Goal: Task Accomplishment & Management: Manage account settings

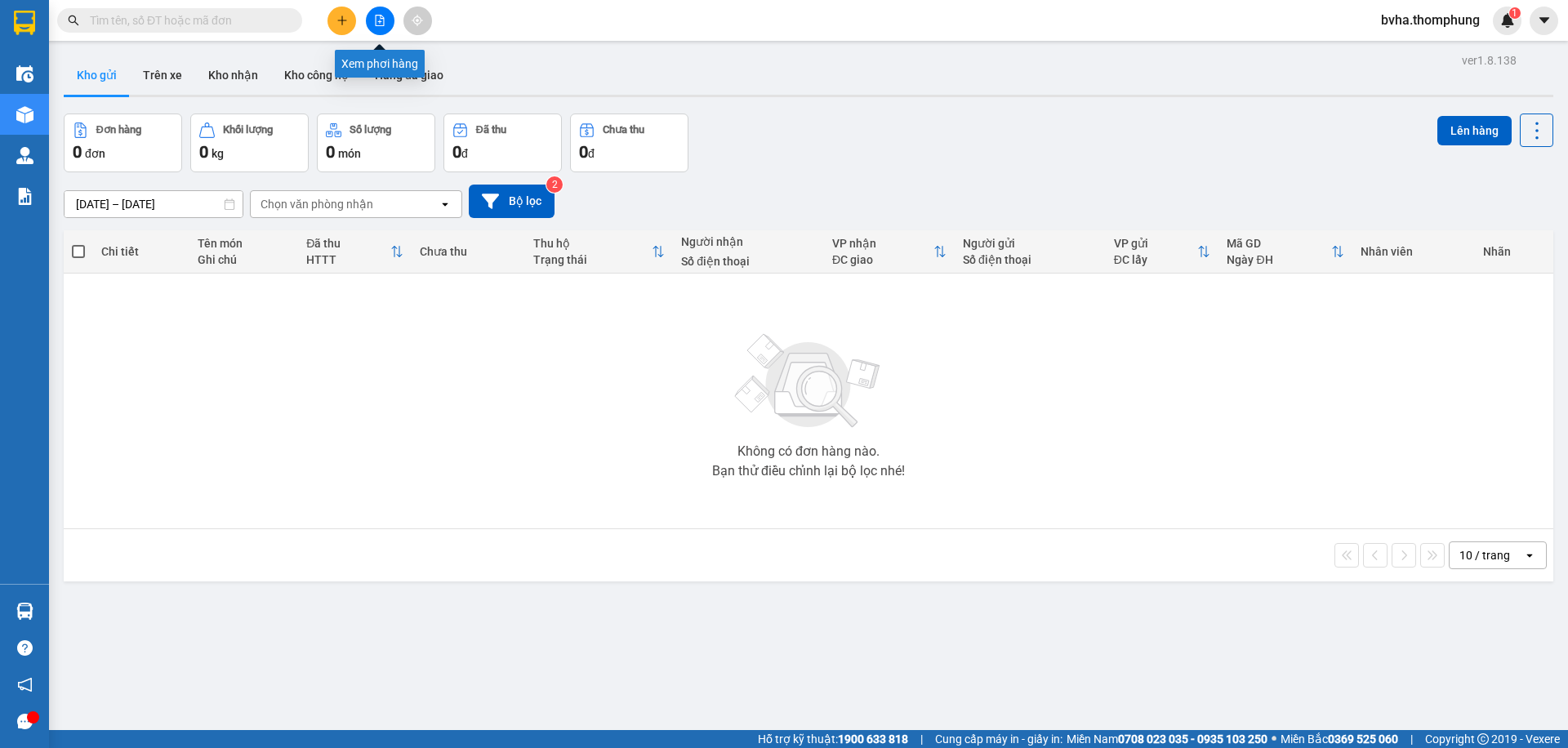
click at [382, 24] on icon "file-add" at bounding box center [380, 20] width 12 height 12
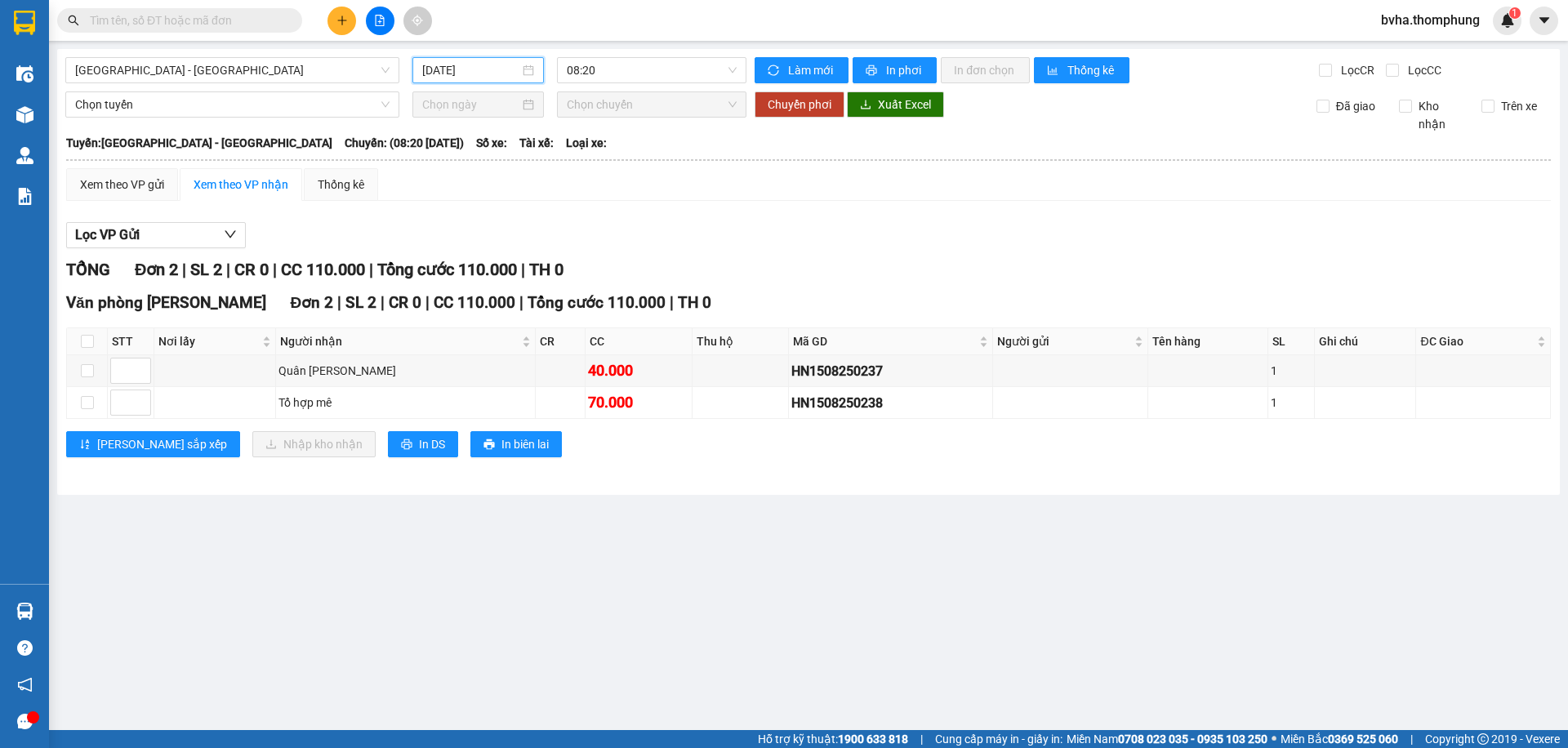
click at [472, 74] on input "[DATE]" at bounding box center [471, 70] width 97 height 18
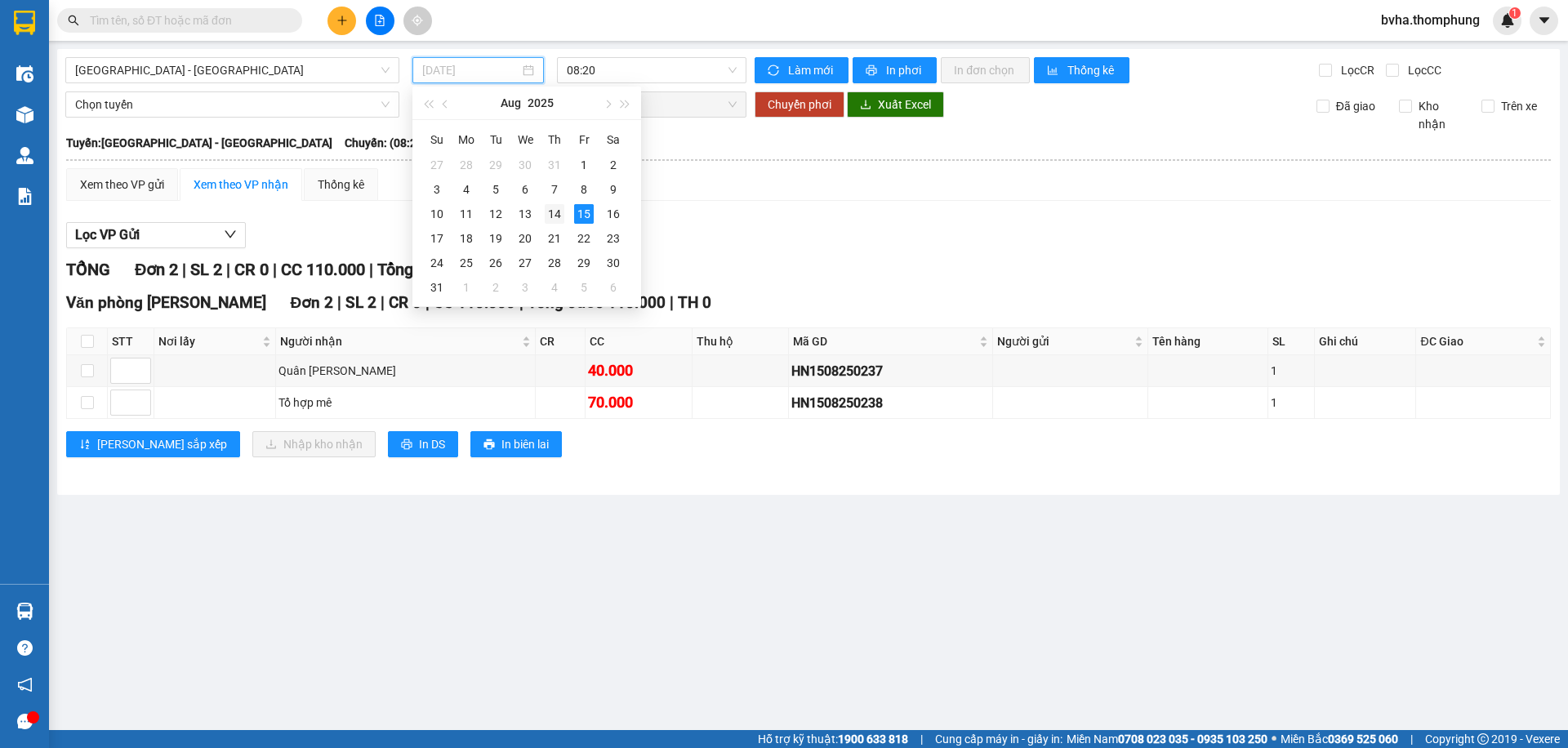
click at [559, 216] on div "14" at bounding box center [554, 214] width 20 height 20
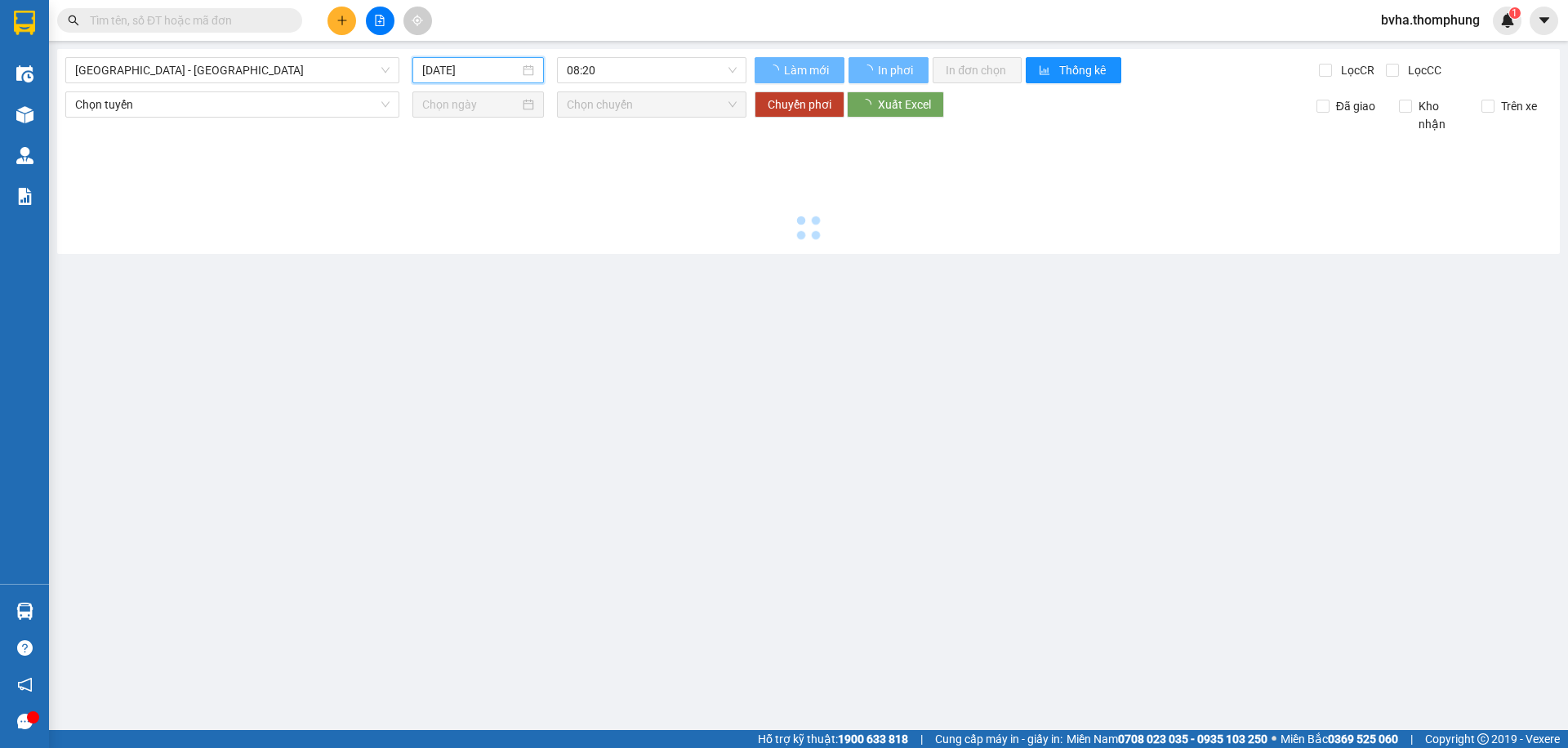
type input "[DATE]"
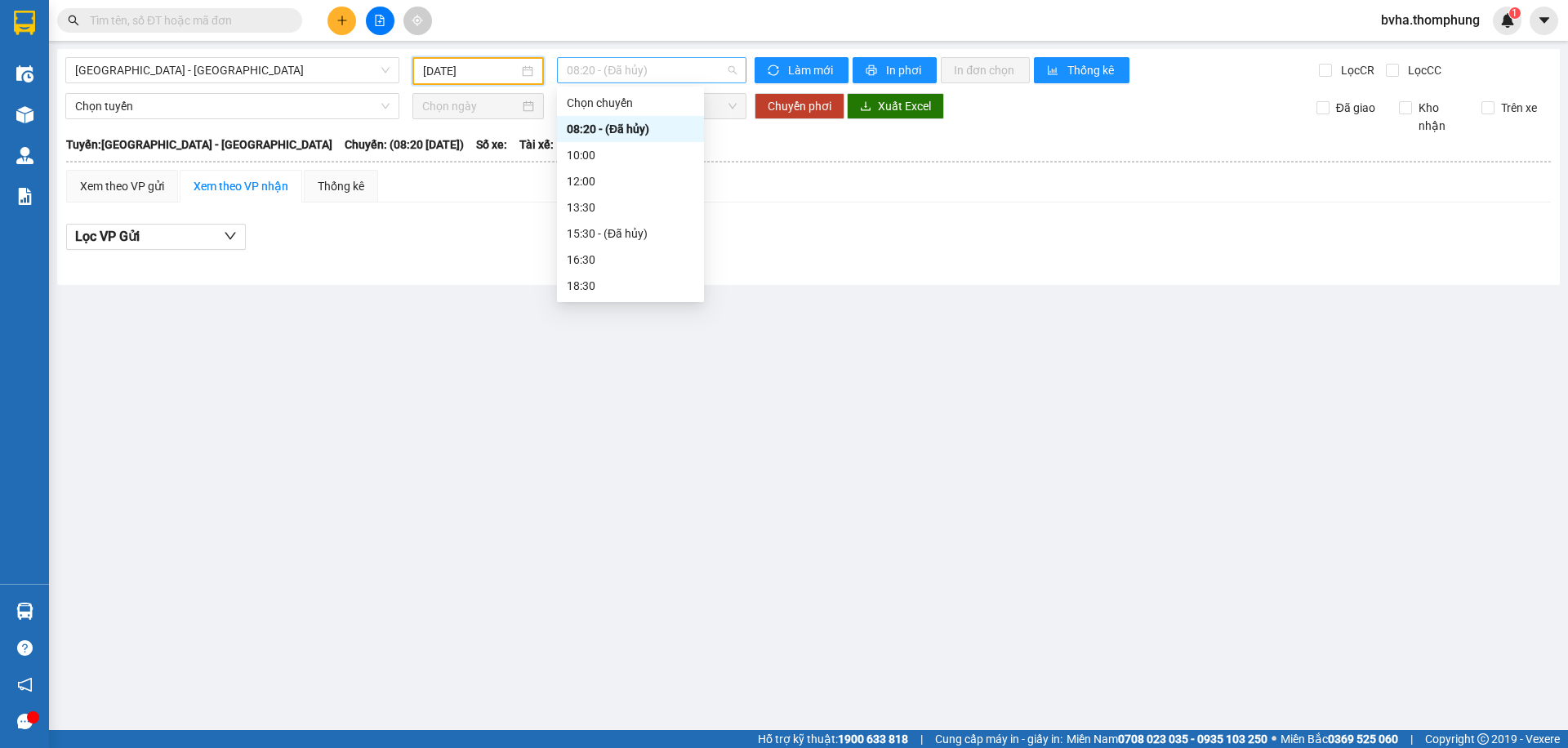
click at [657, 73] on span "08:20 - (Đã hủy)" at bounding box center [652, 70] width 170 height 24
click at [595, 264] on div "16:30" at bounding box center [630, 259] width 127 height 18
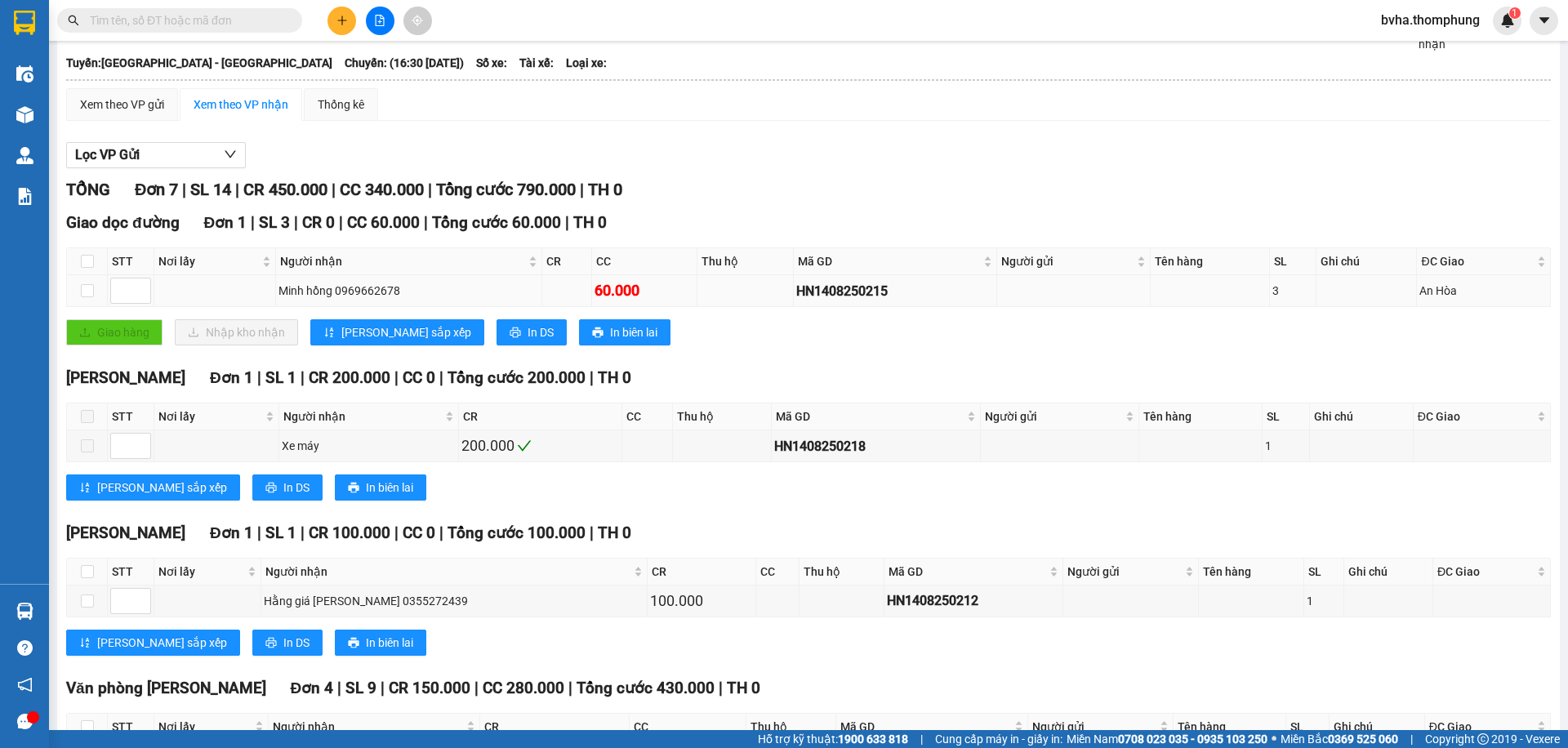
scroll to position [304, 0]
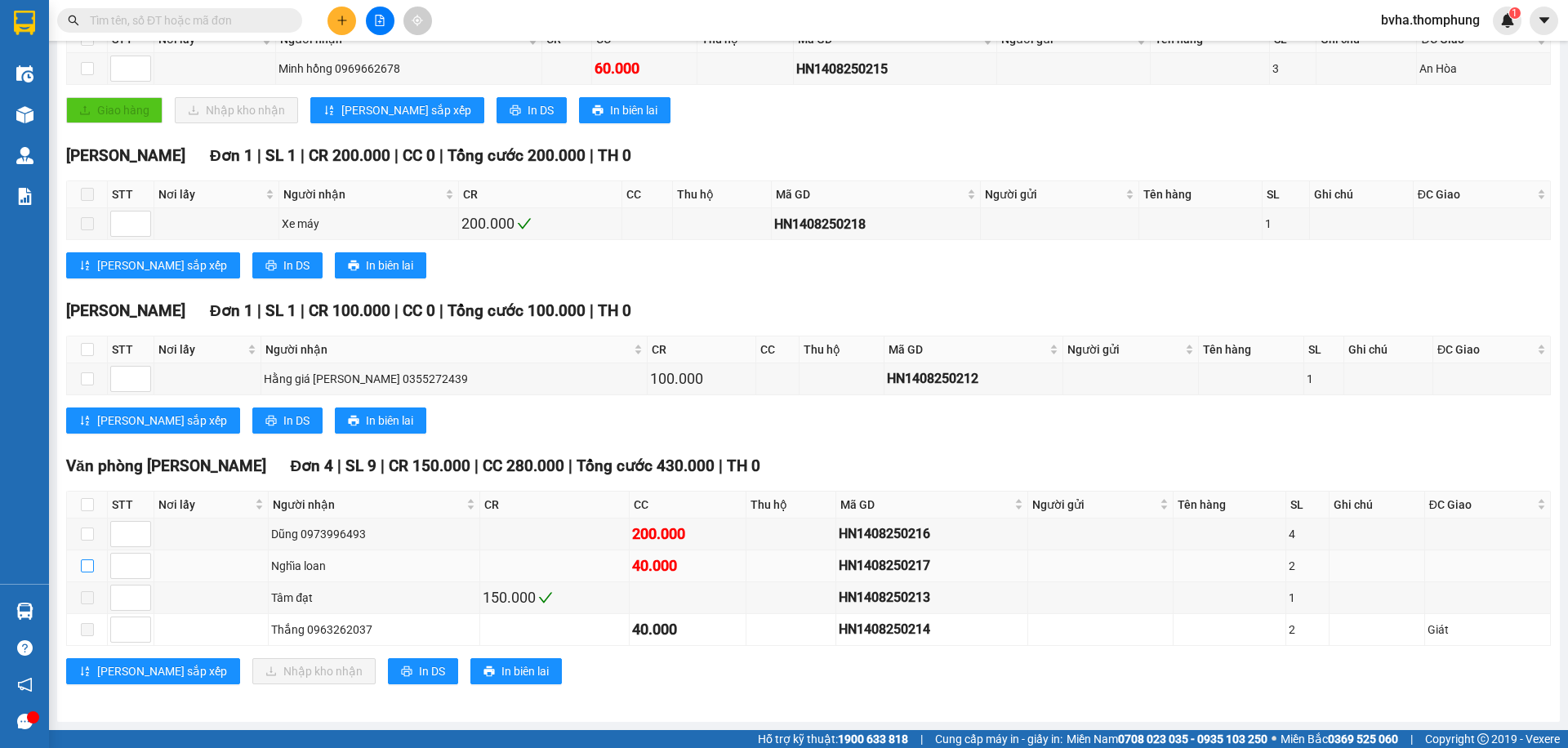
click at [90, 568] on input "checkbox" at bounding box center [87, 566] width 13 height 13
checkbox input "true"
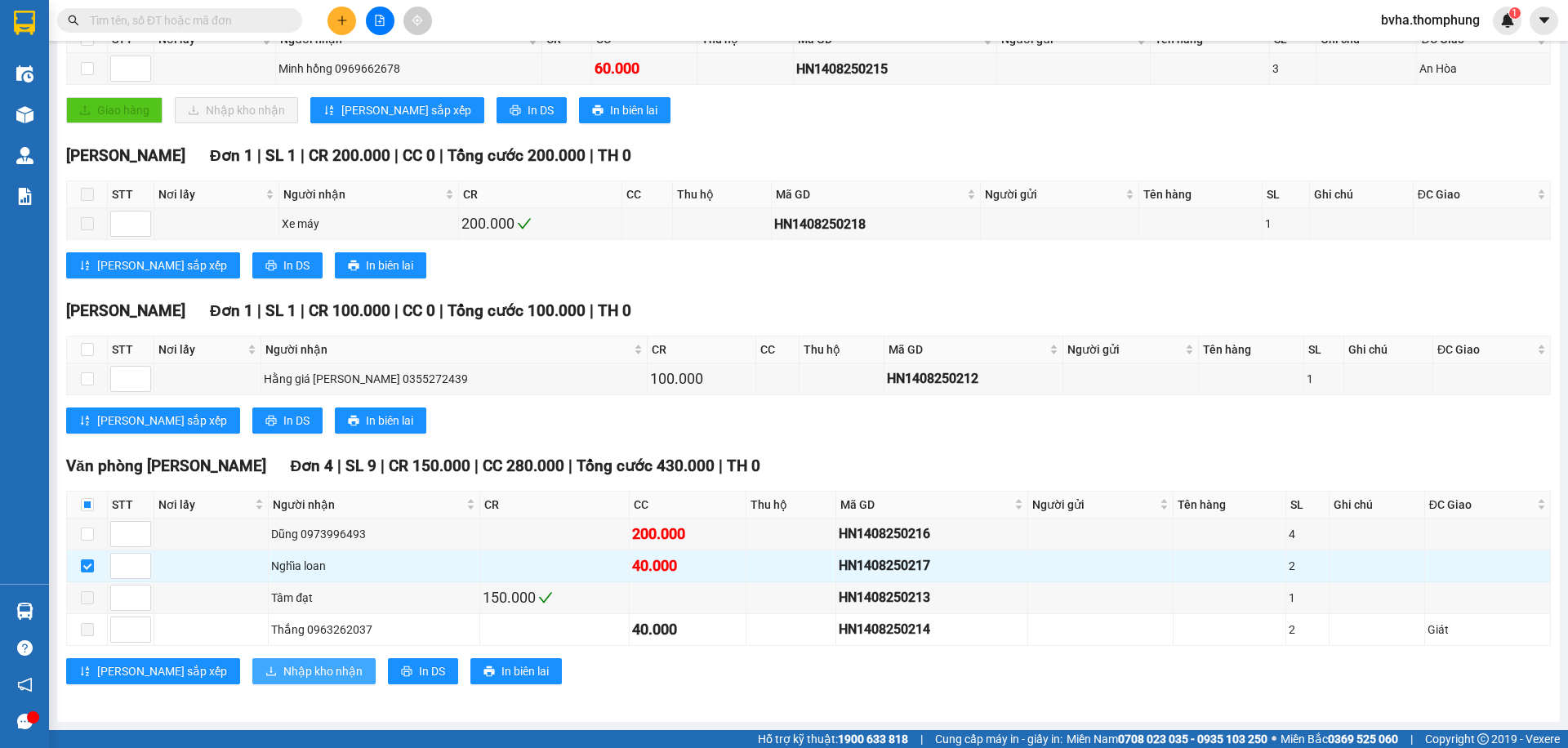
click at [283, 677] on span "Nhập kho nhận" at bounding box center [323, 671] width 79 height 18
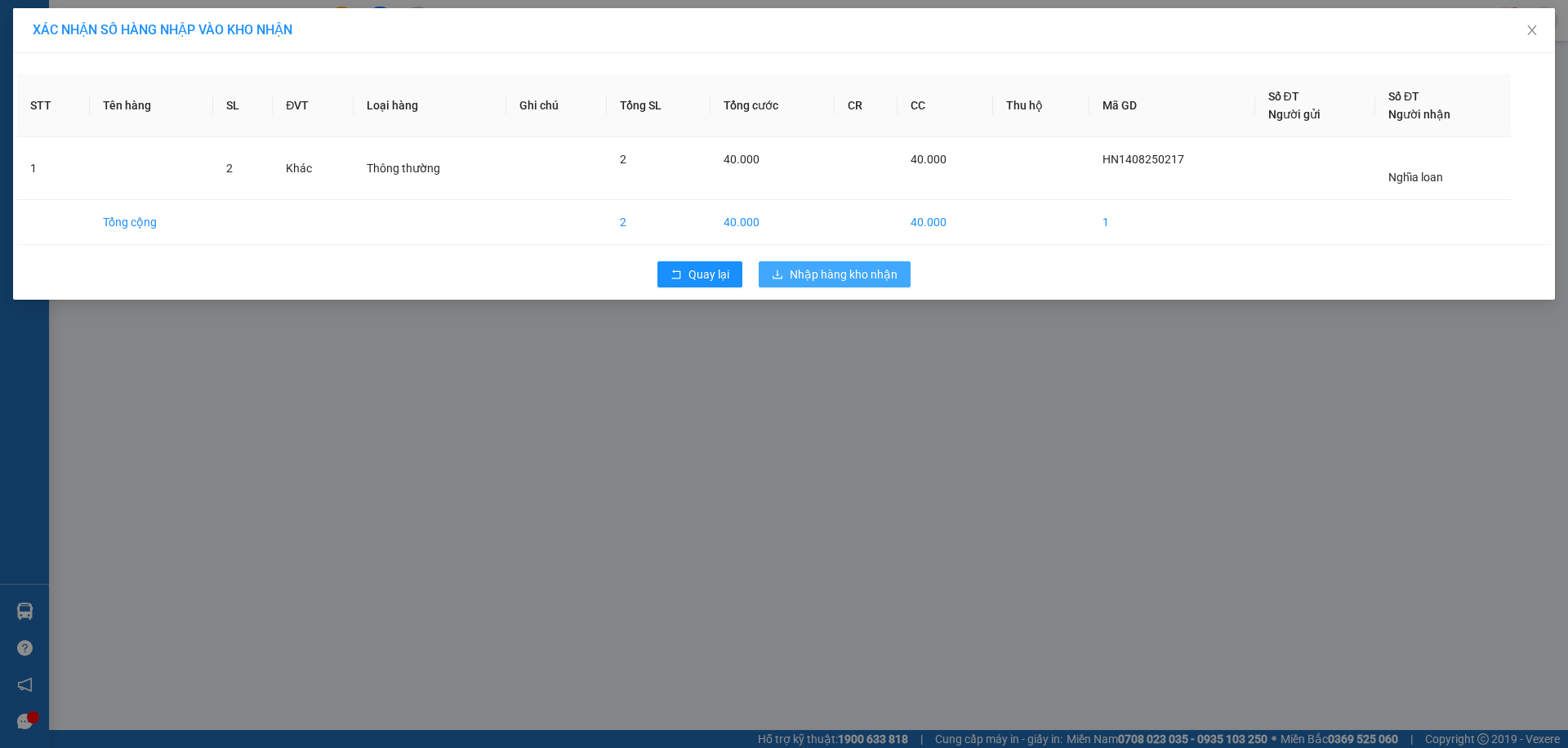
click at [814, 273] on span "Nhập hàng kho nhận" at bounding box center [843, 275] width 108 height 18
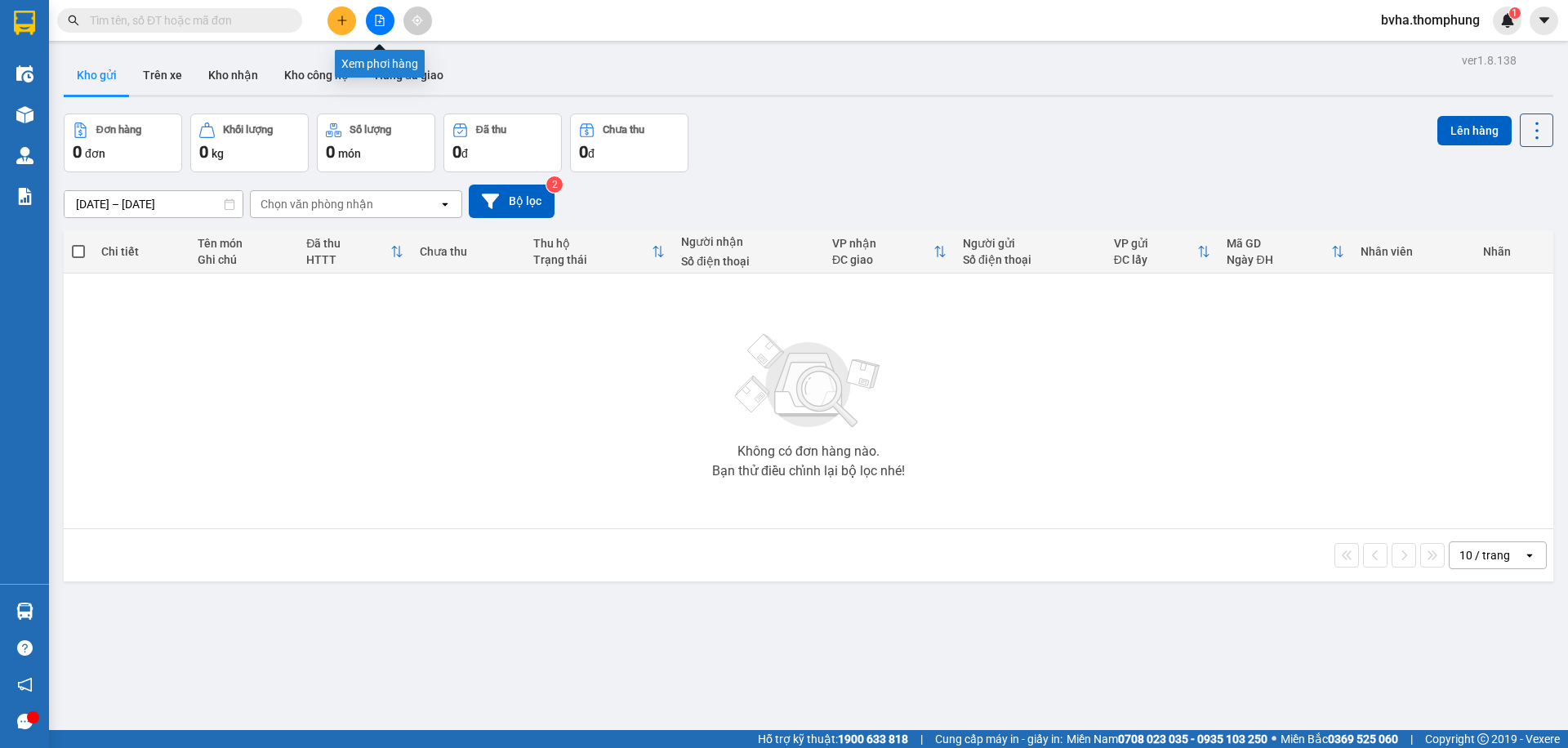
click at [387, 23] on button at bounding box center [380, 21] width 29 height 29
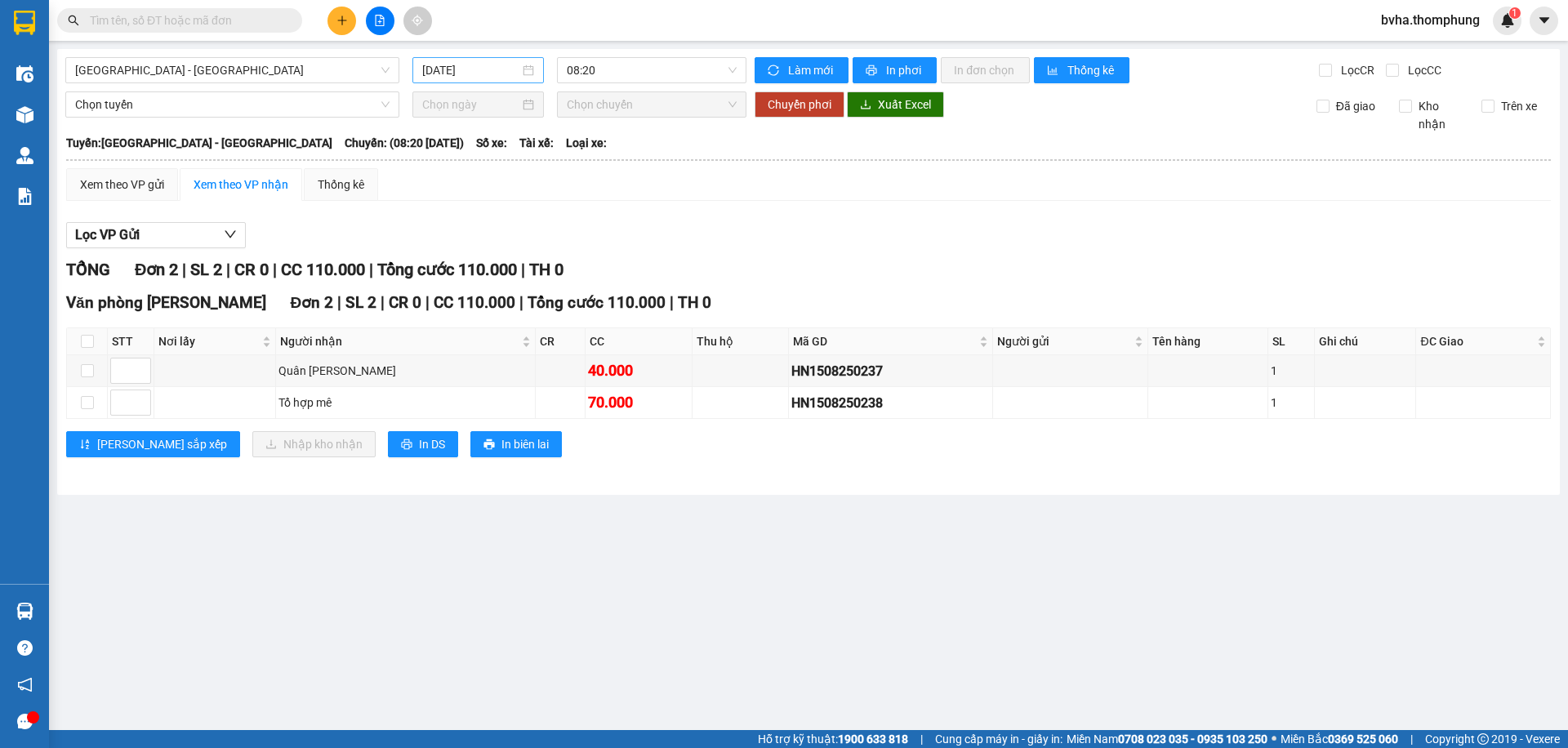
click at [455, 80] on div "[DATE]" at bounding box center [478, 70] width 131 height 26
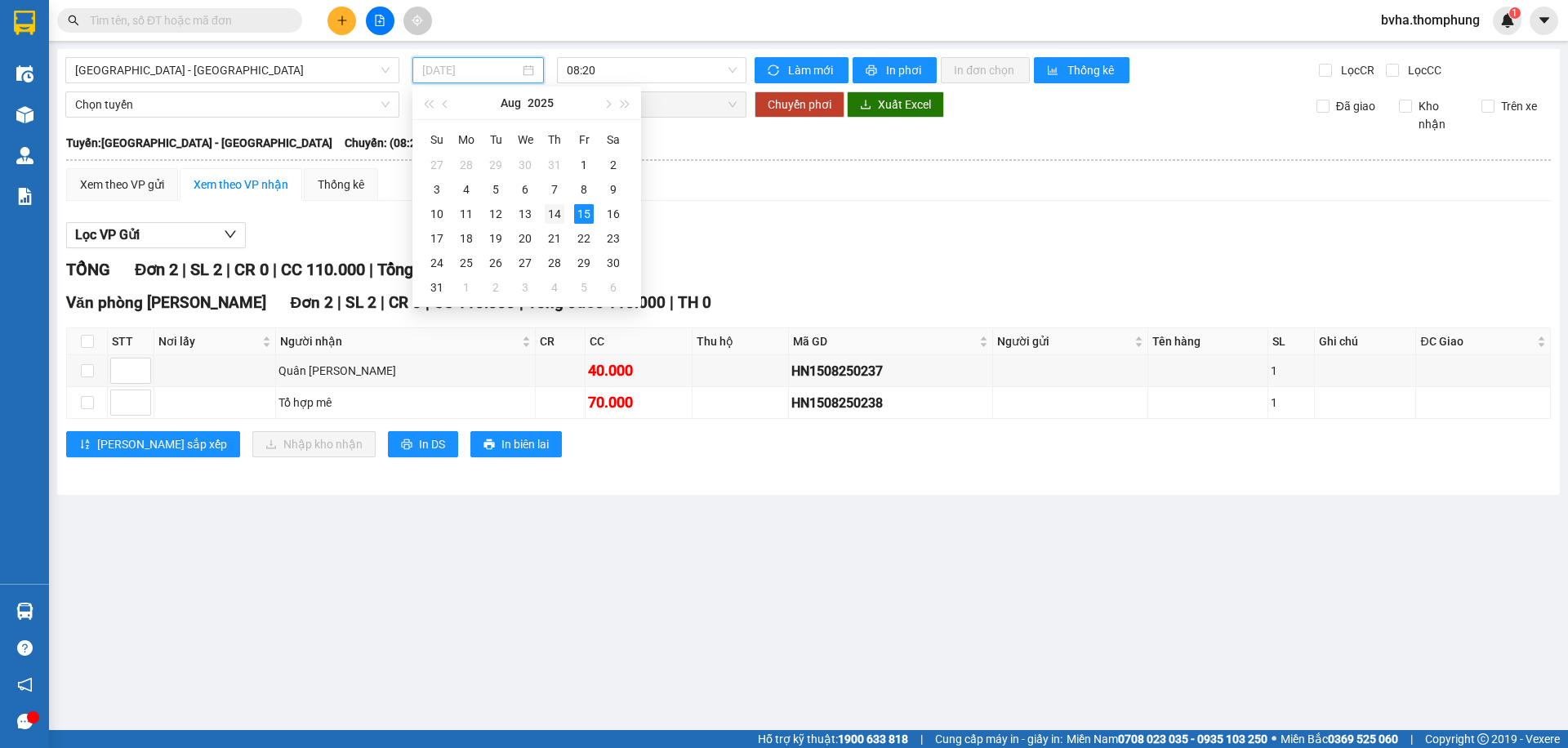
click at [557, 214] on div "14" at bounding box center [554, 214] width 20 height 20
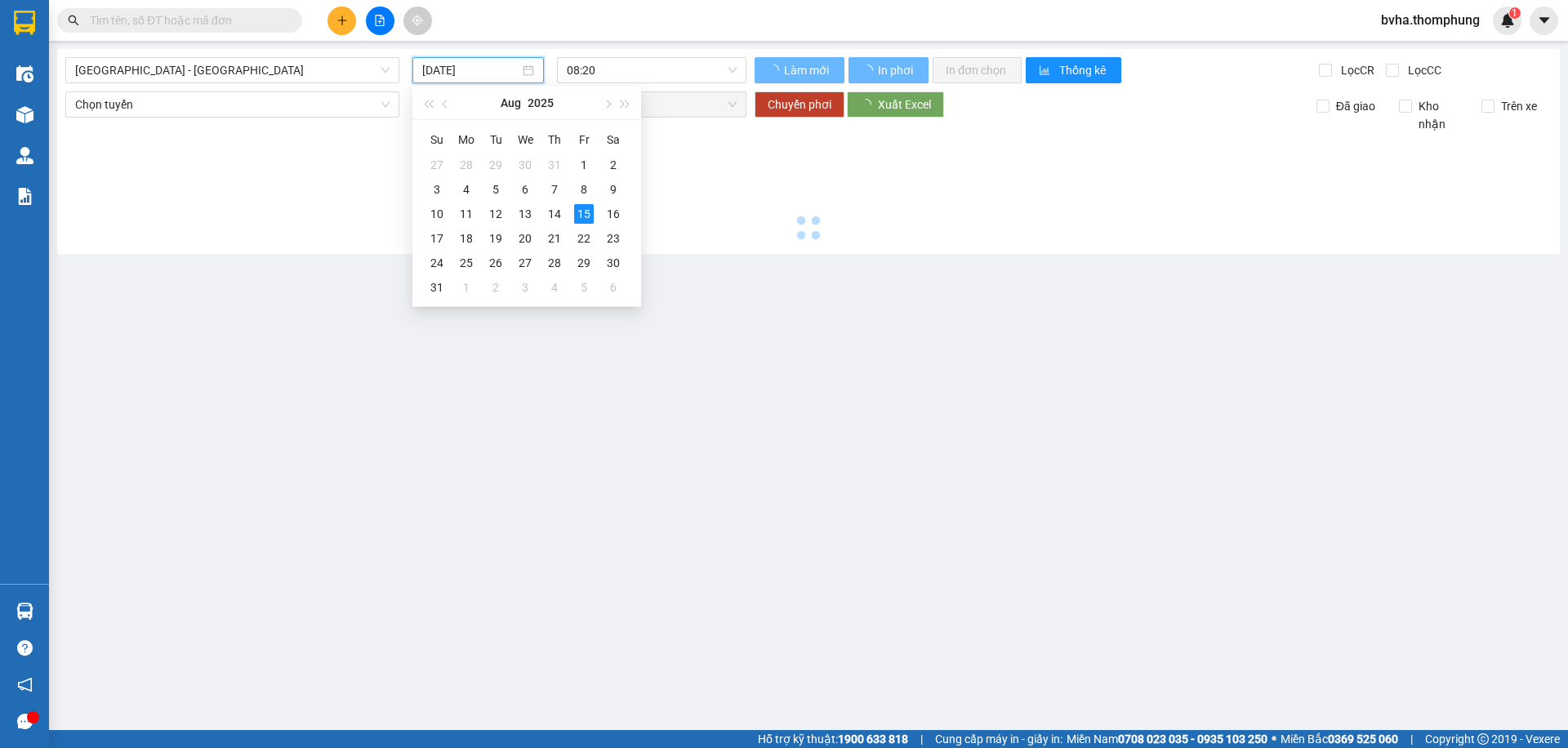
type input "[DATE]"
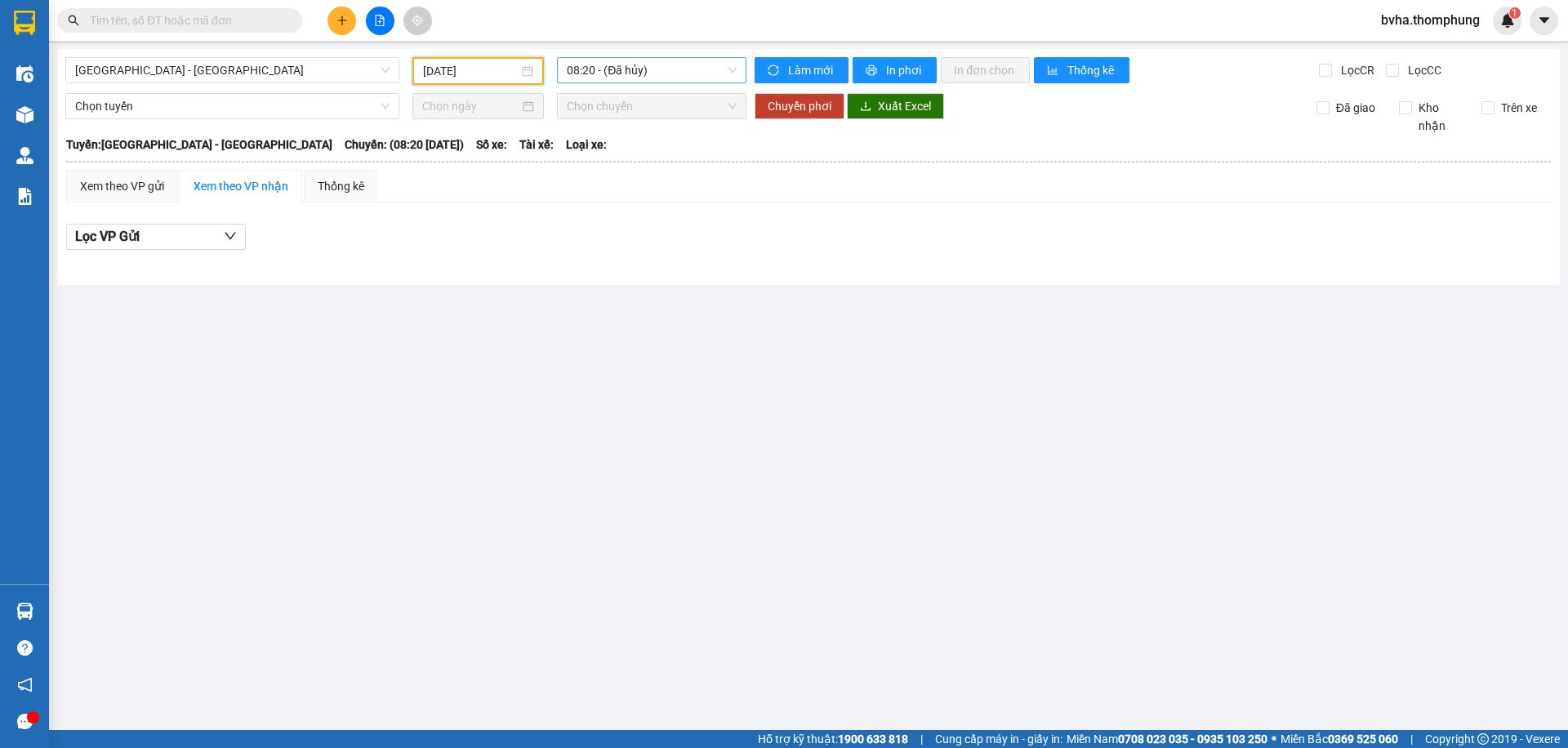
click at [636, 74] on span "08:20 - (Đã hủy)" at bounding box center [652, 70] width 170 height 24
click at [625, 285] on div "18:30" at bounding box center [630, 286] width 127 height 18
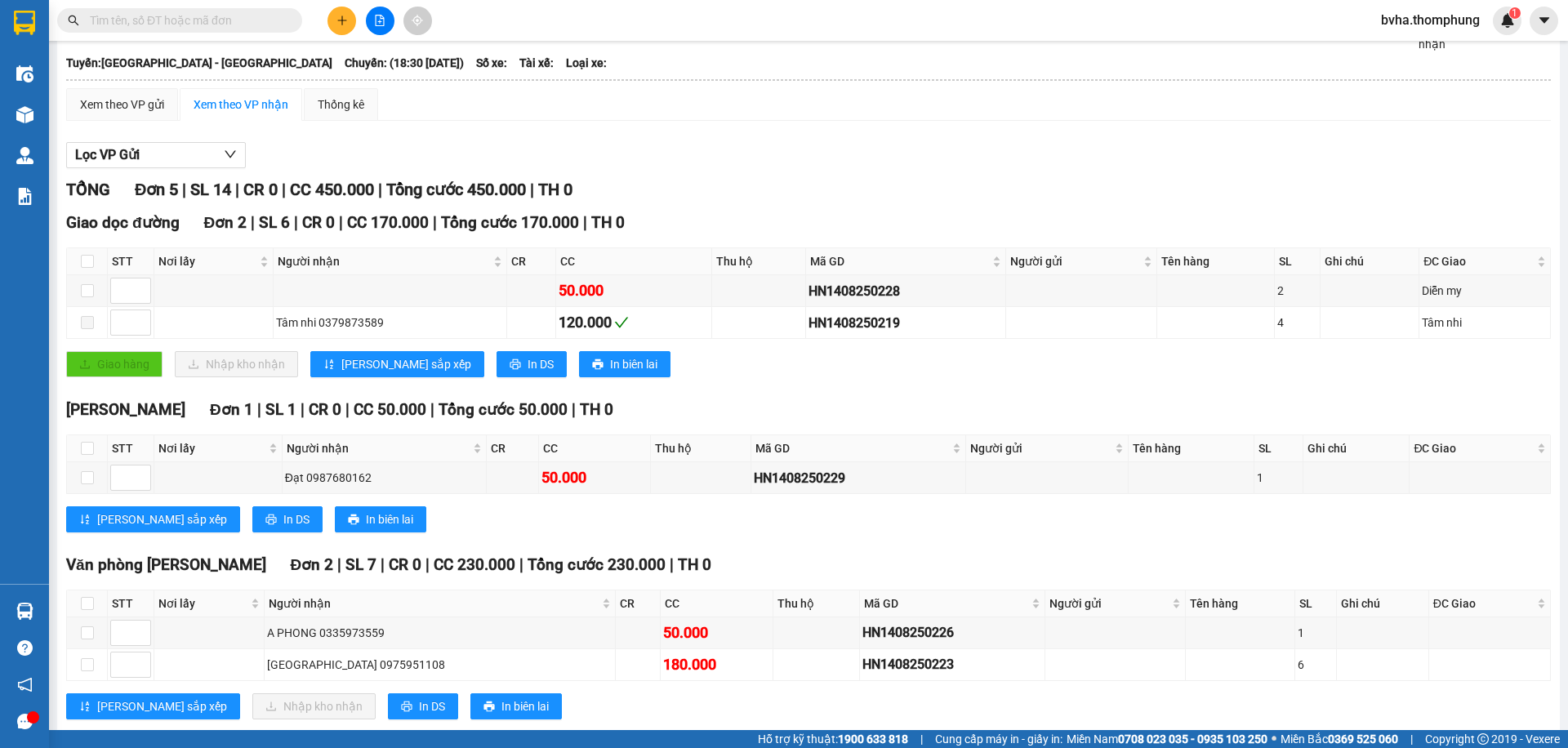
scroll to position [117, 0]
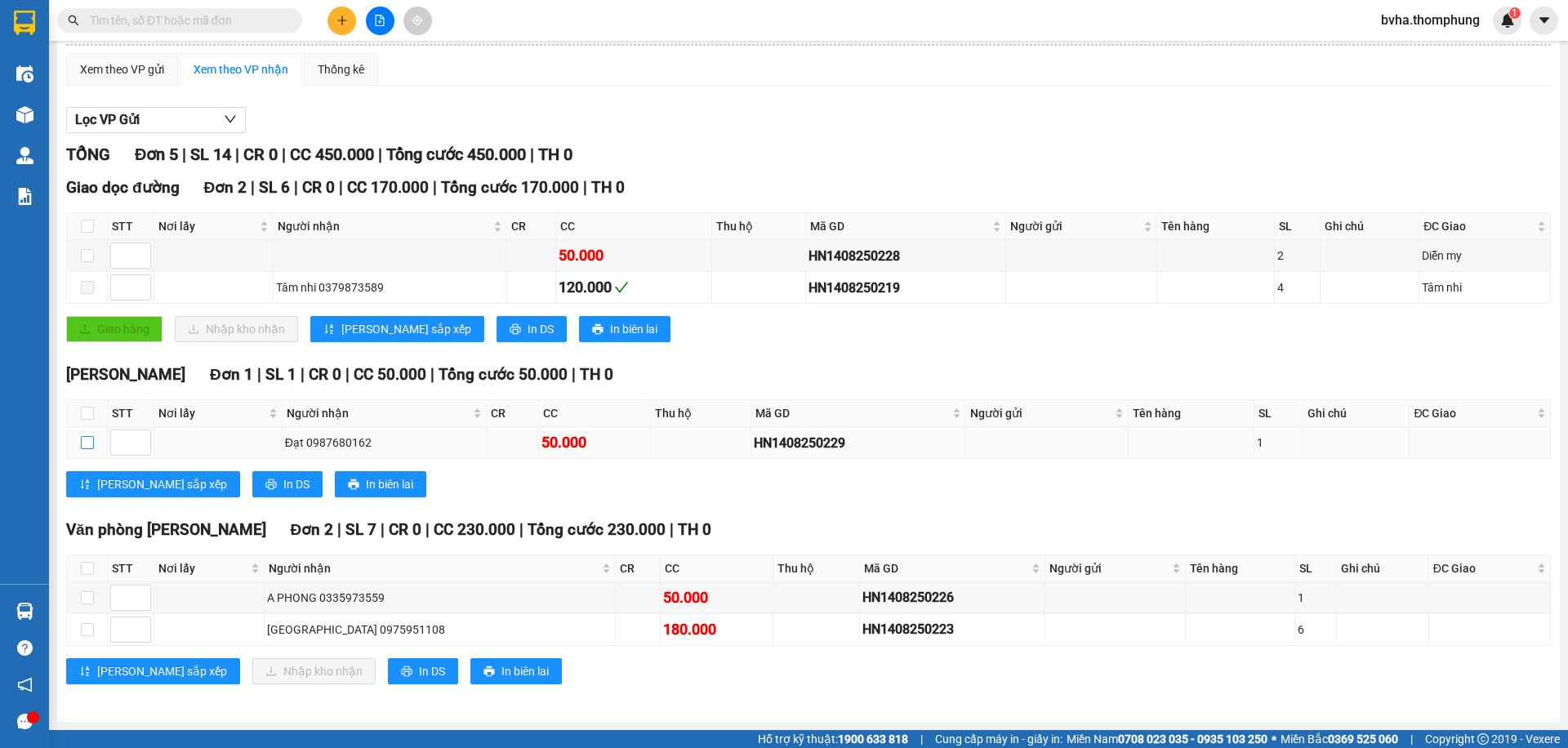
click at [88, 443] on input "checkbox" at bounding box center [87, 442] width 13 height 13
checkbox input "true"
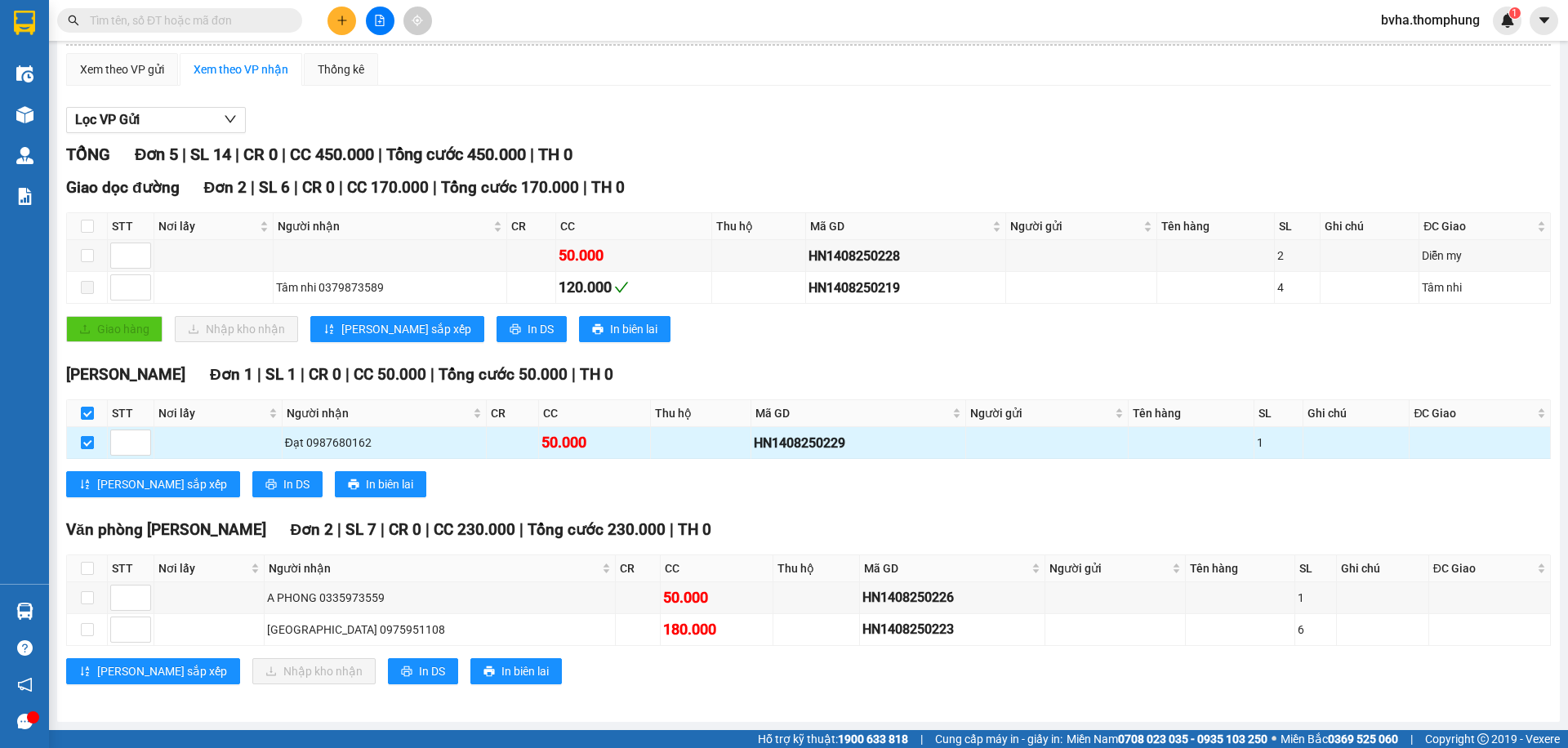
click at [93, 440] on input "checkbox" at bounding box center [87, 442] width 13 height 13
checkbox input "false"
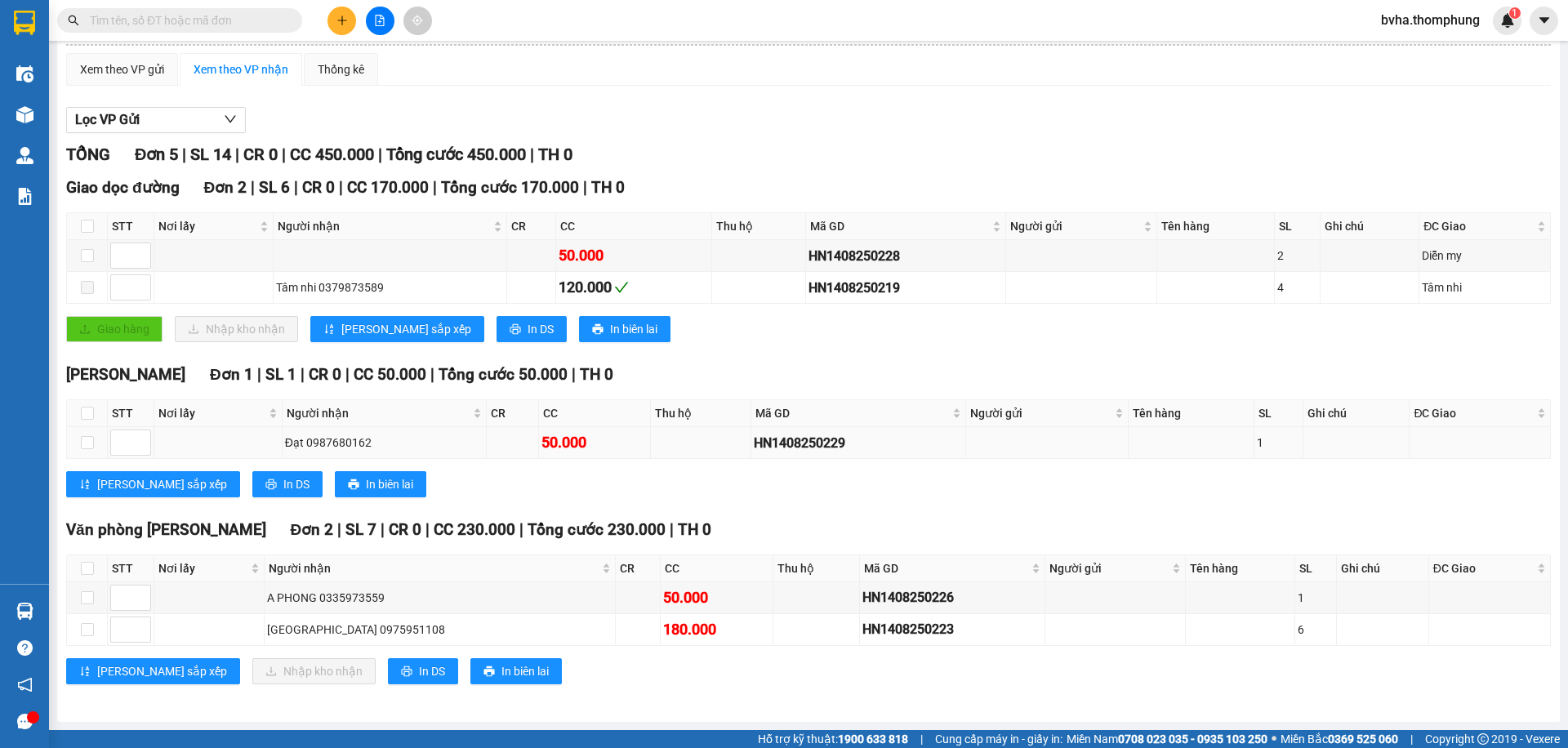
click at [1094, 456] on td at bounding box center [1047, 443] width 162 height 32
drag, startPoint x: 650, startPoint y: 464, endPoint x: 459, endPoint y: 448, distance: 191.7
click at [530, 456] on div "[PERSON_NAME] 1 | SL 1 | CR 0 | CC 50.000 | Tổng cước 50.000 | TH 0 STT Nơi lấy…" at bounding box center [808, 436] width 1484 height 147
click at [628, 469] on div "[PERSON_NAME] 1 | SL 1 | CR 0 | CC 50.000 | Tổng cước 50.000 | TH 0 STT Nơi lấy…" at bounding box center [808, 436] width 1484 height 147
drag, startPoint x: 820, startPoint y: 448, endPoint x: 784, endPoint y: 496, distance: 60.0
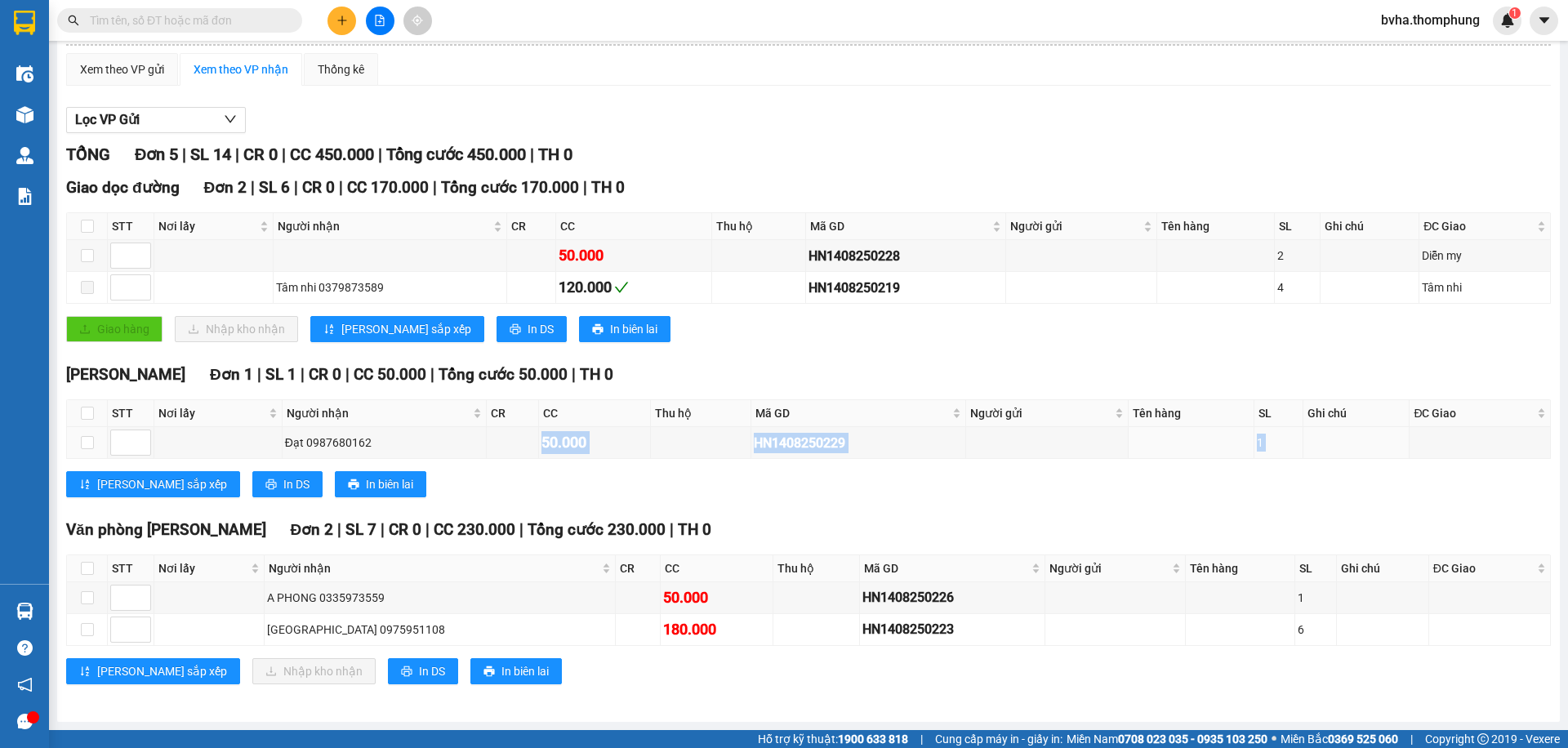
click at [784, 496] on div "[PERSON_NAME] sắp xếp In DS In biên lai" at bounding box center [808, 484] width 1484 height 26
click at [783, 496] on div "[PERSON_NAME] sắp xếp In DS In biên lai" at bounding box center [808, 484] width 1484 height 26
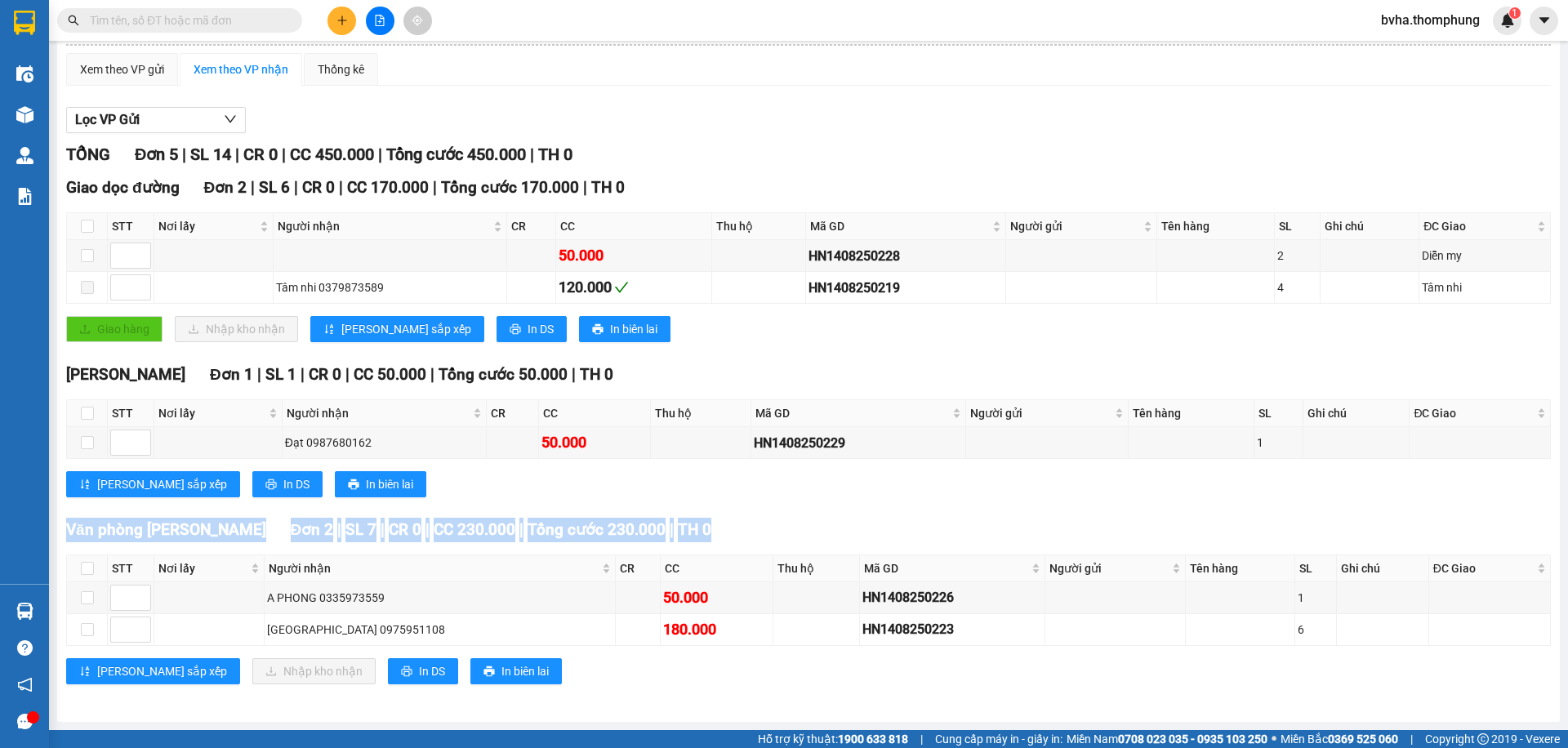
click at [783, 496] on div "[PERSON_NAME] sắp xếp In DS In biên lai" at bounding box center [808, 484] width 1484 height 26
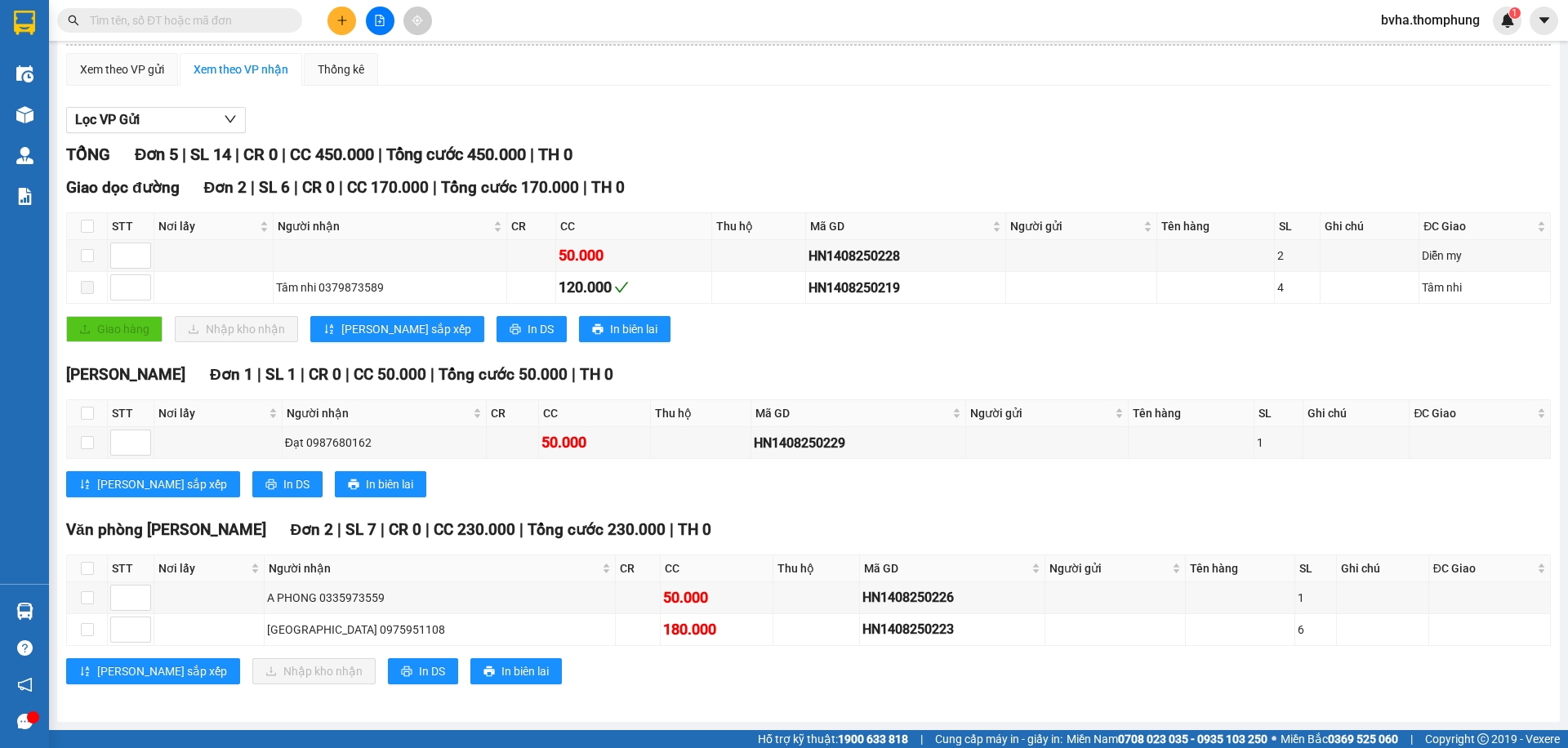
click at [789, 507] on div "[PERSON_NAME] 1 | SL 1 | CR 0 | CC 50.000 | Tổng cước 50.000 | TH 0 STT Nơi lấy…" at bounding box center [808, 436] width 1484 height 147
click at [778, 483] on div "[PERSON_NAME] sắp xếp In DS In biên lai" at bounding box center [808, 484] width 1484 height 26
drag, startPoint x: 838, startPoint y: 443, endPoint x: 731, endPoint y: 451, distance: 107.3
click at [731, 451] on tr "Đạt 0987680162 50.000 HN1408250229 1" at bounding box center [809, 443] width 1484 height 32
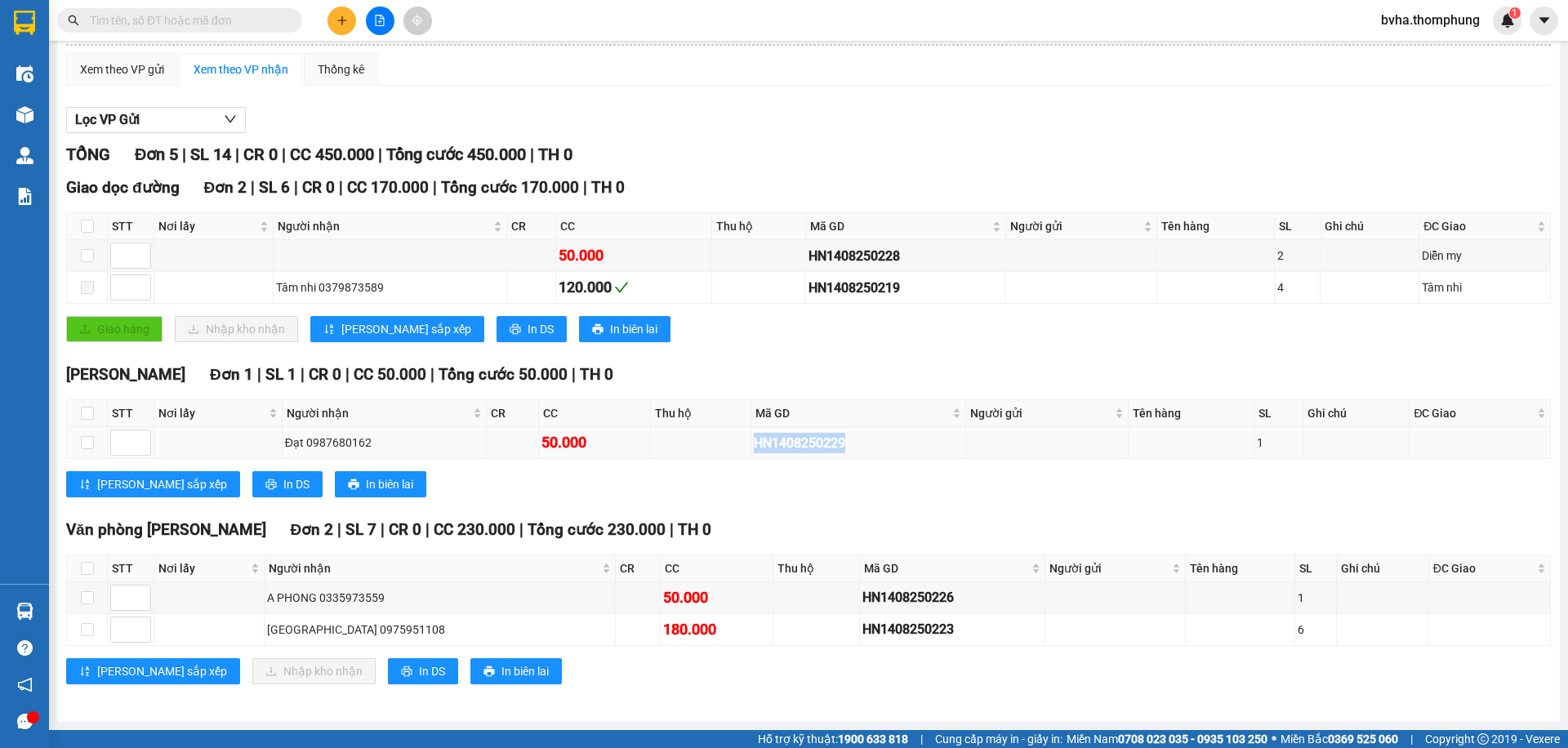
copy div "HN1408250229"
drag, startPoint x: 242, startPoint y: 30, endPoint x: 190, endPoint y: 14, distance: 54.4
paste input "HN1408250229"
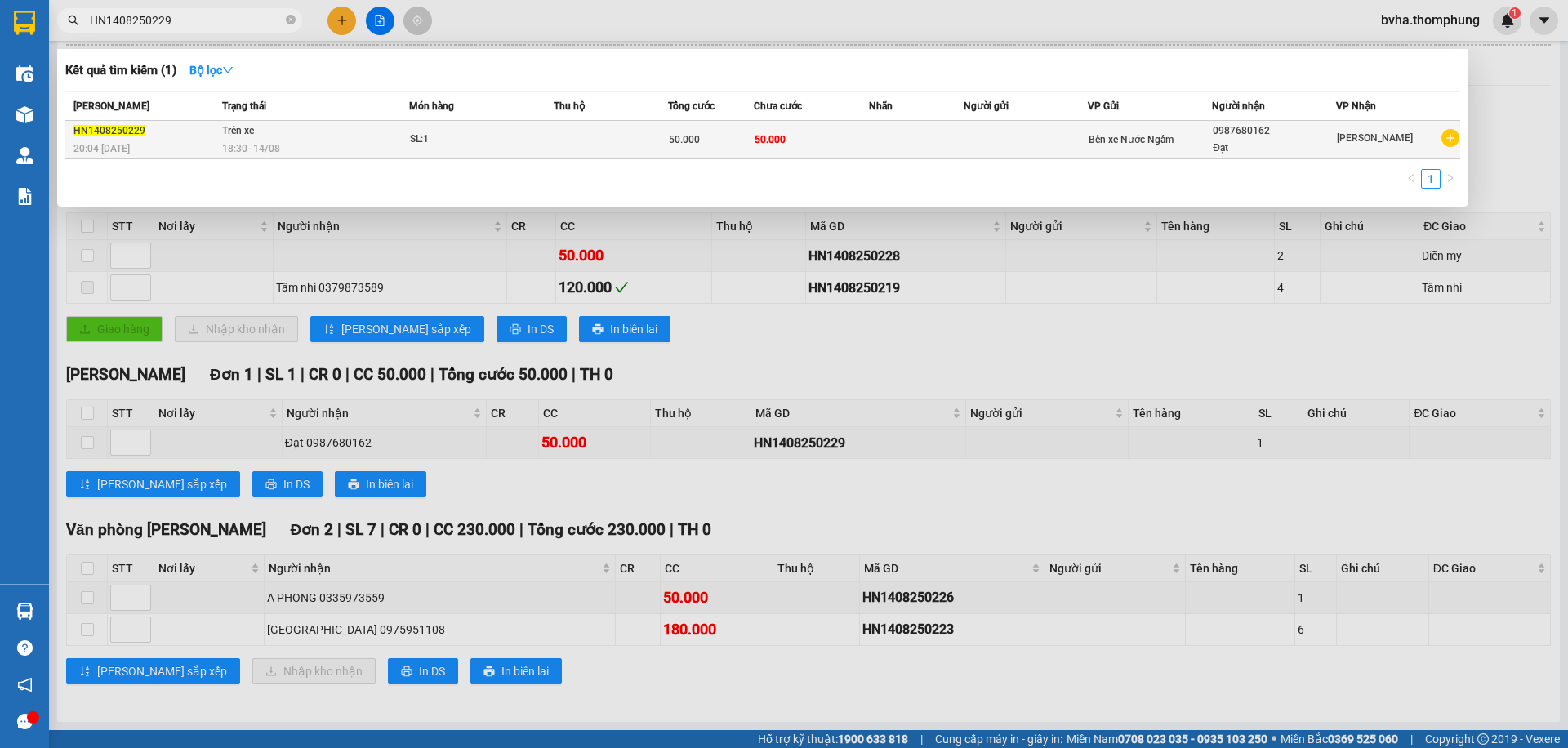
type input "HN1408250229"
click at [1451, 142] on icon "plus-circle" at bounding box center [1450, 138] width 18 height 18
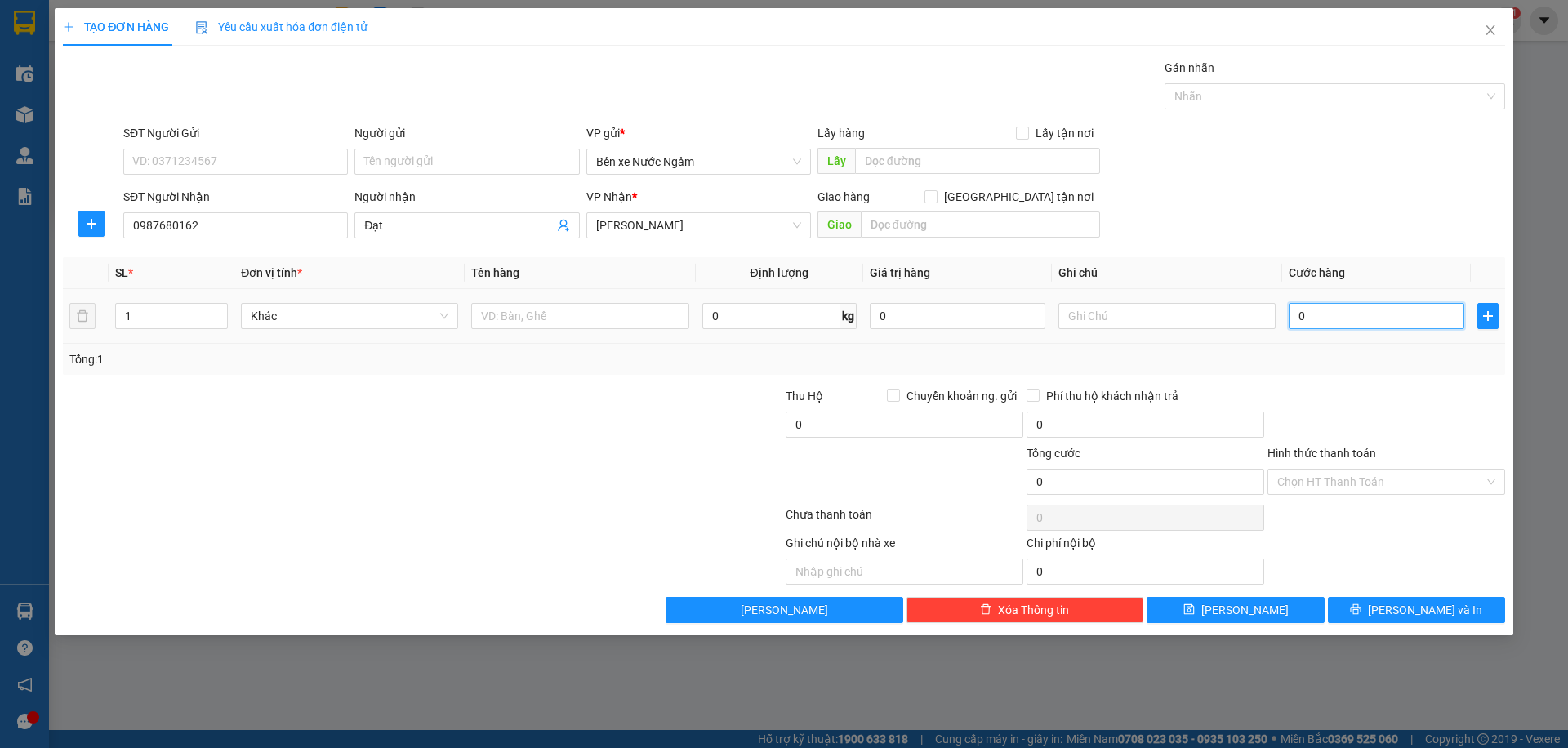
click at [1363, 304] on input "0" at bounding box center [1376, 316] width 176 height 26
type input "3"
type input "30"
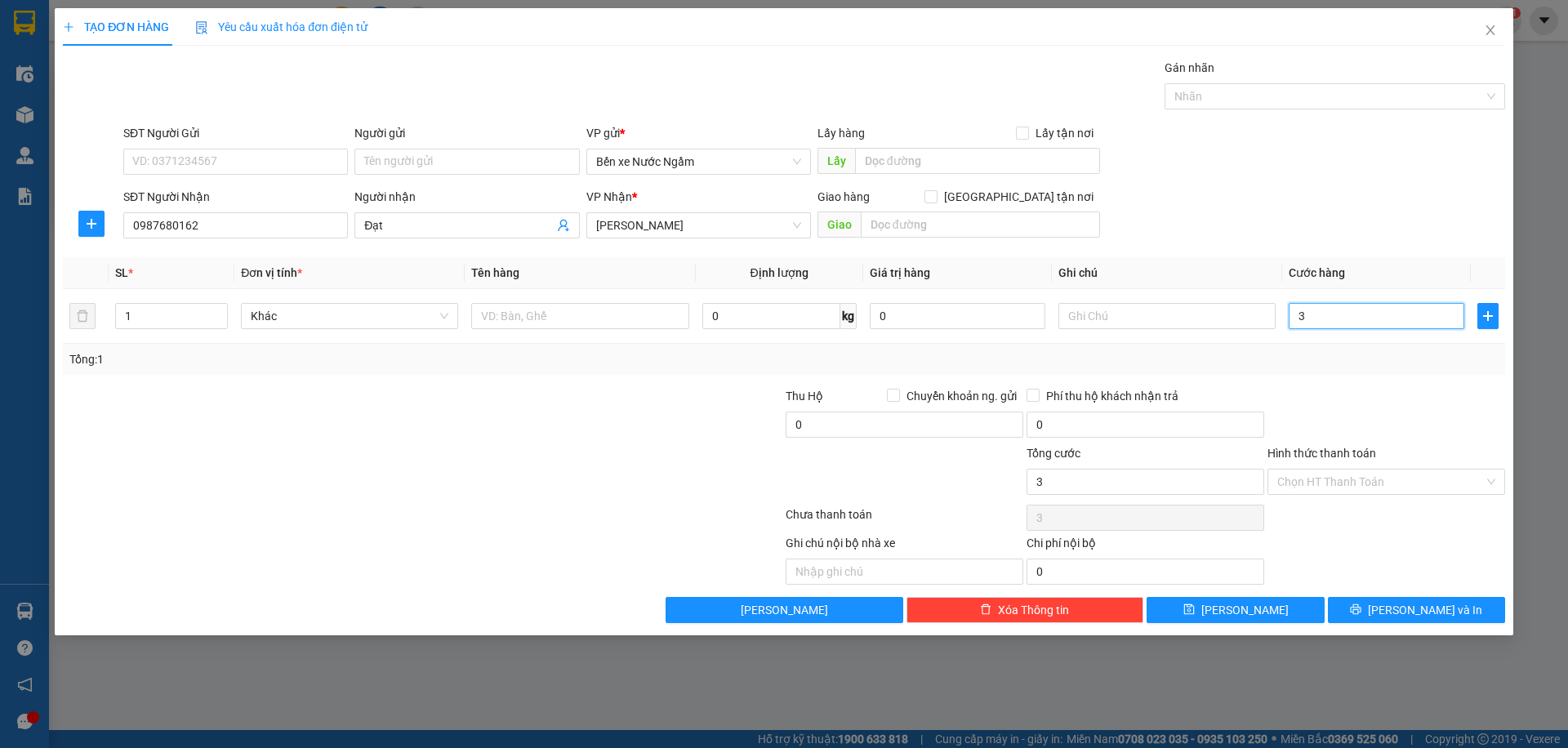
type input "30"
type input "300"
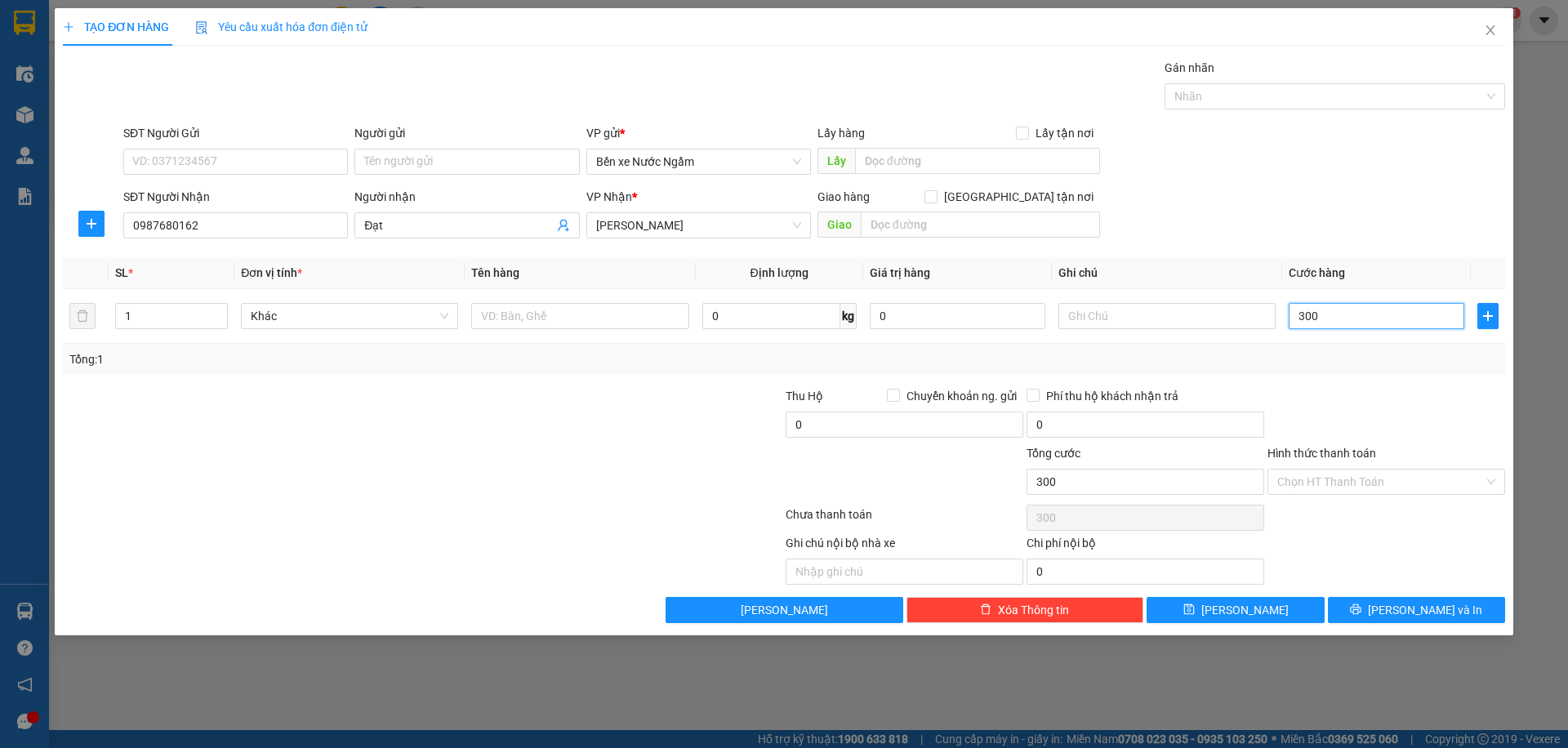
type input "3.000"
type input "30.000"
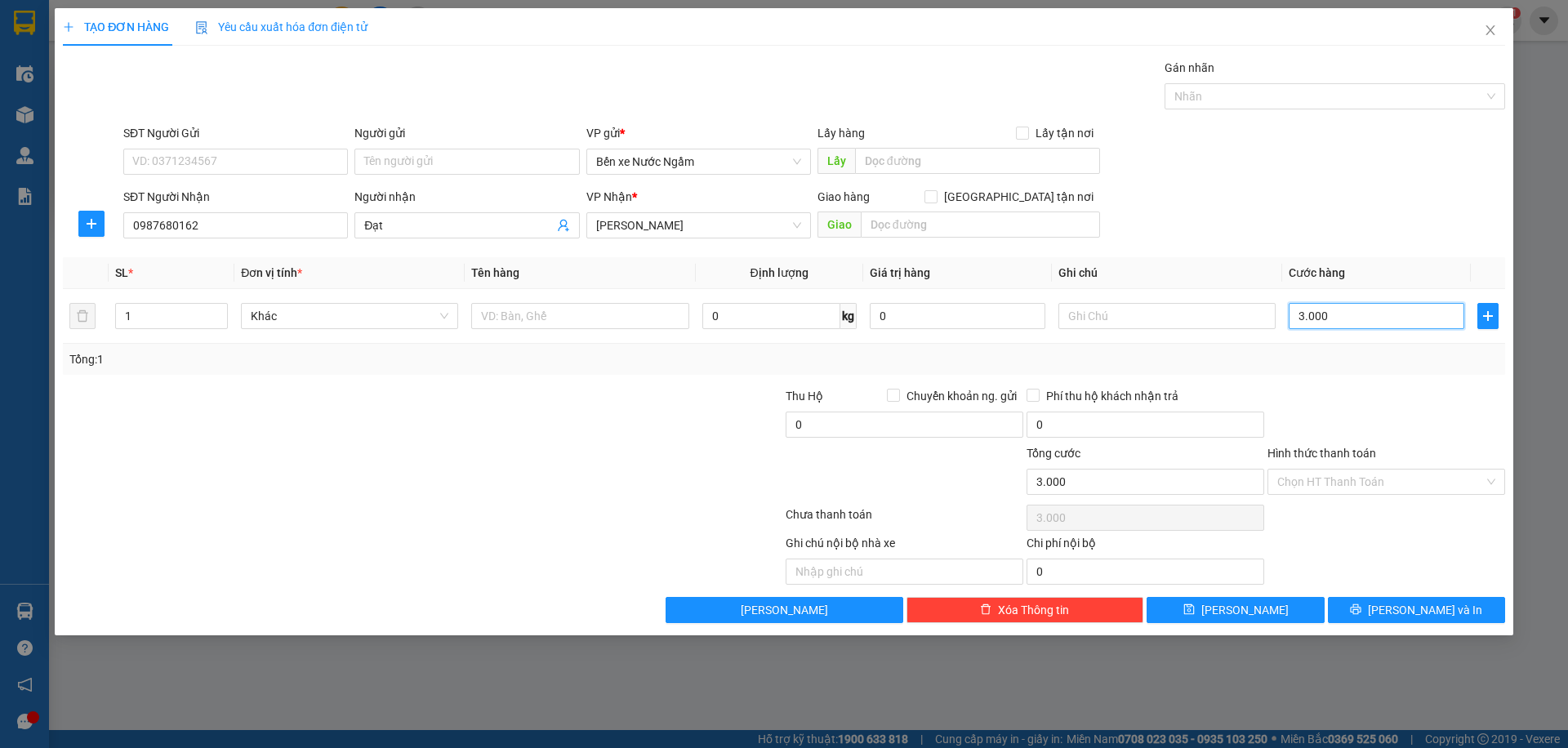
type input "30.000"
click at [1379, 477] on input "Hình thức thanh toán" at bounding box center [1381, 481] width 207 height 24
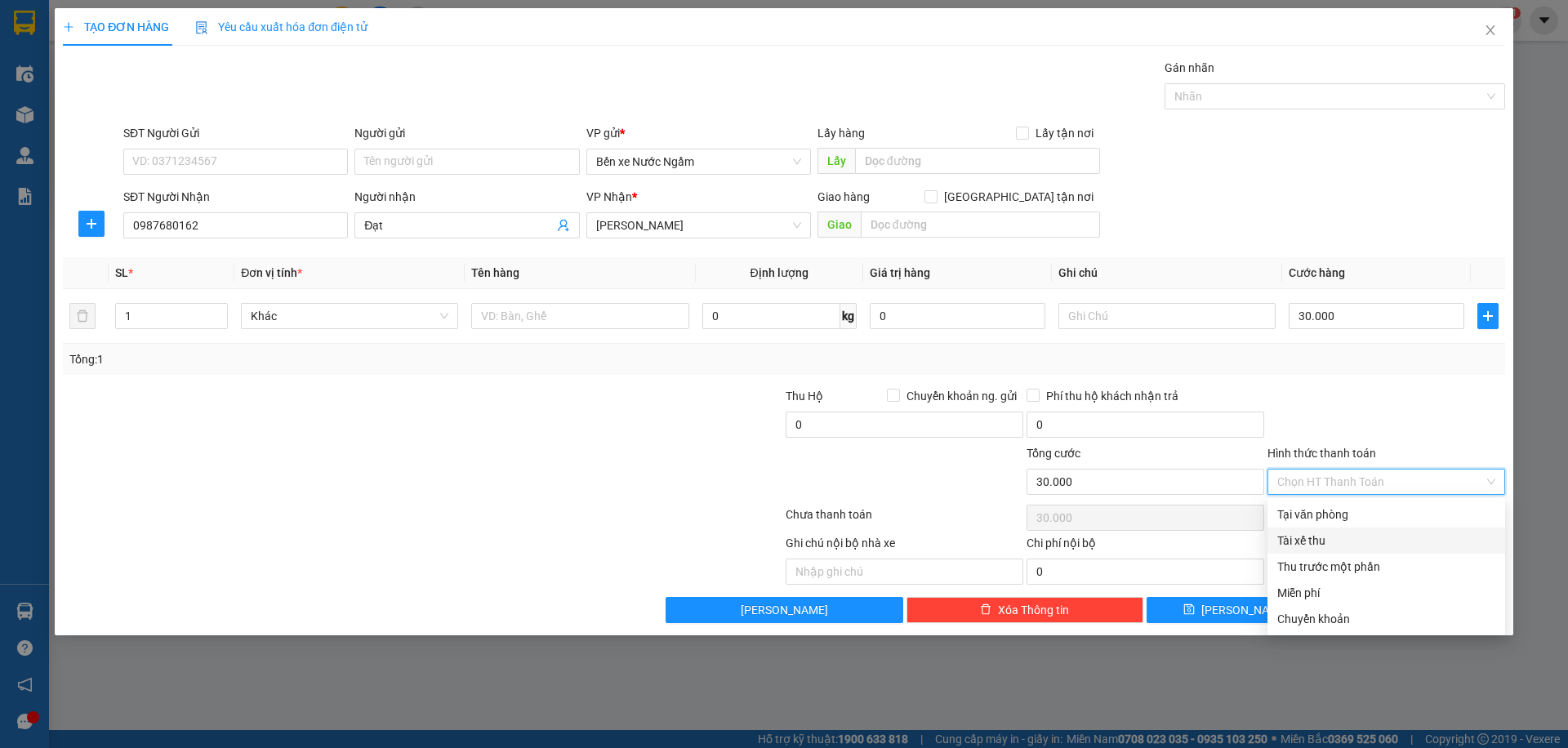
click at [1334, 543] on div "Tài xế thu" at bounding box center [1386, 540] width 218 height 18
type input "0"
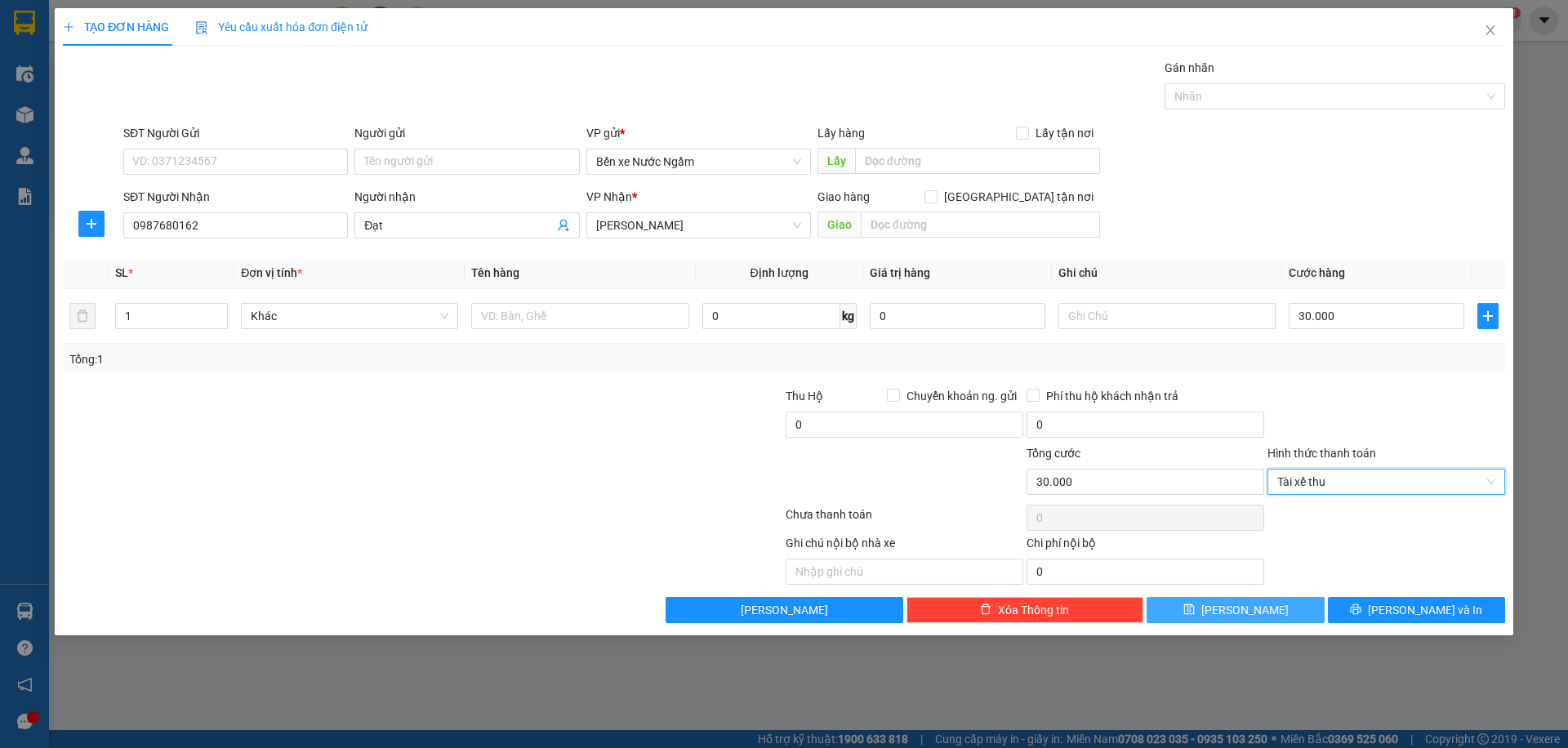
click at [1226, 618] on button "[PERSON_NAME]" at bounding box center [1235, 610] width 177 height 26
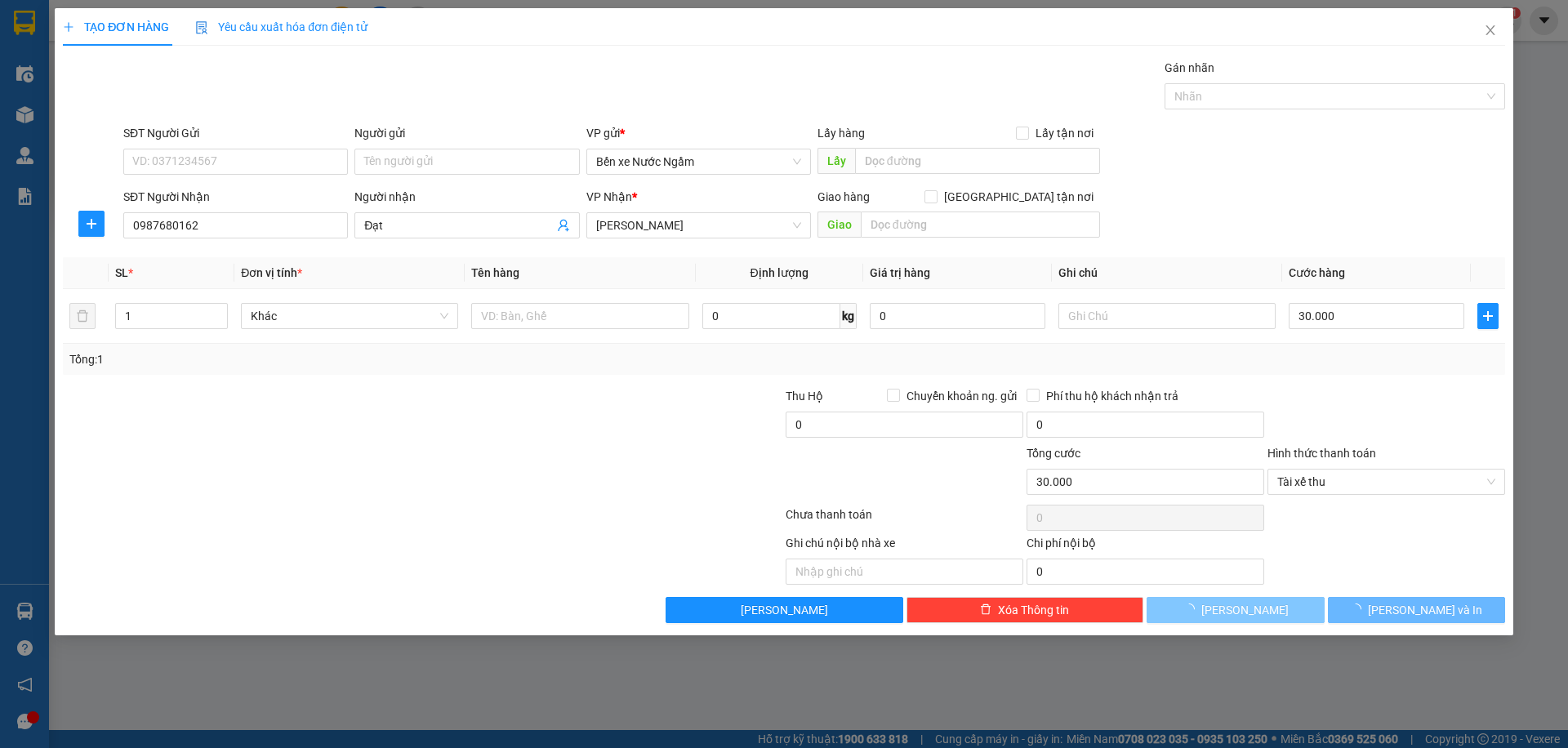
type input "0"
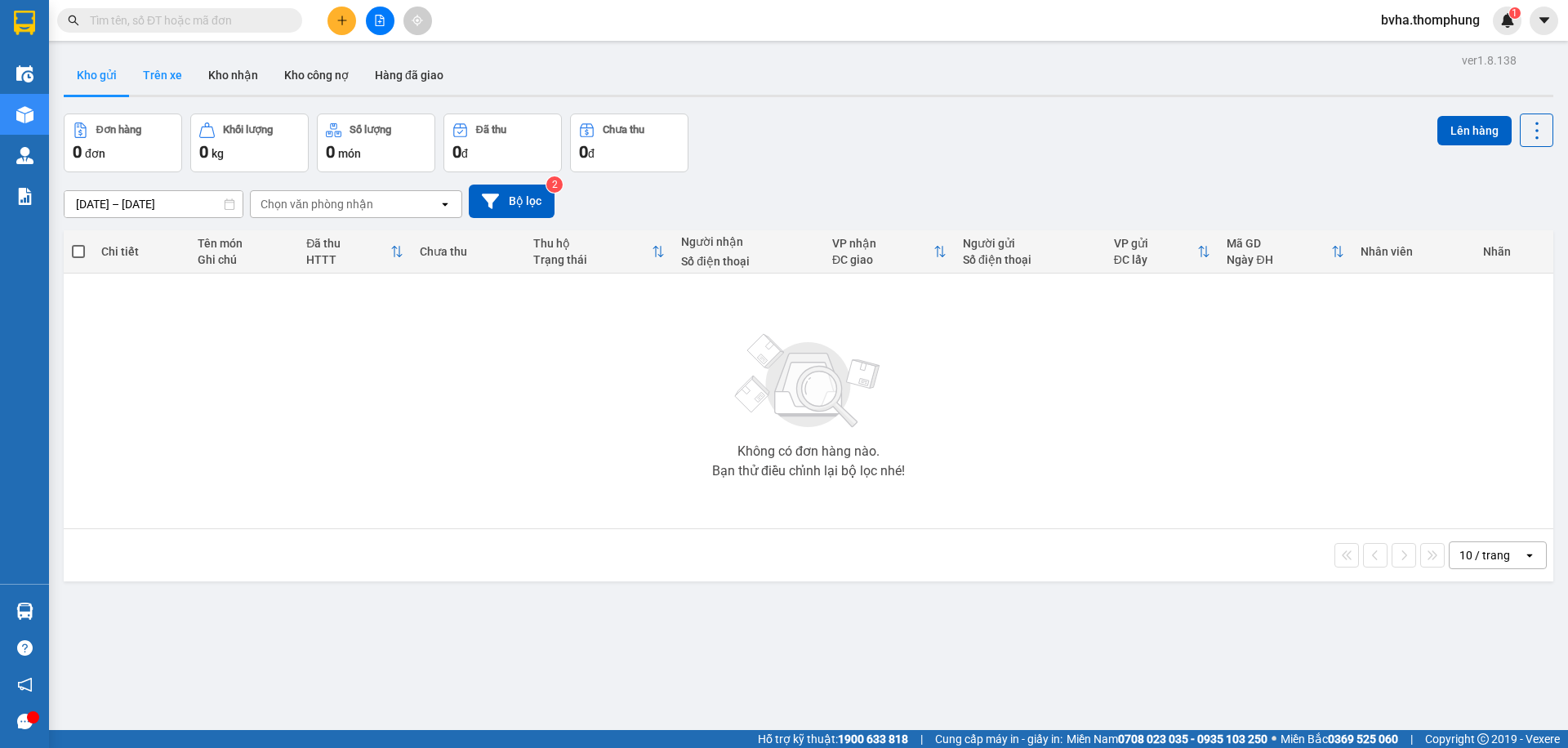
click at [151, 73] on button "Trên xe" at bounding box center [162, 75] width 65 height 39
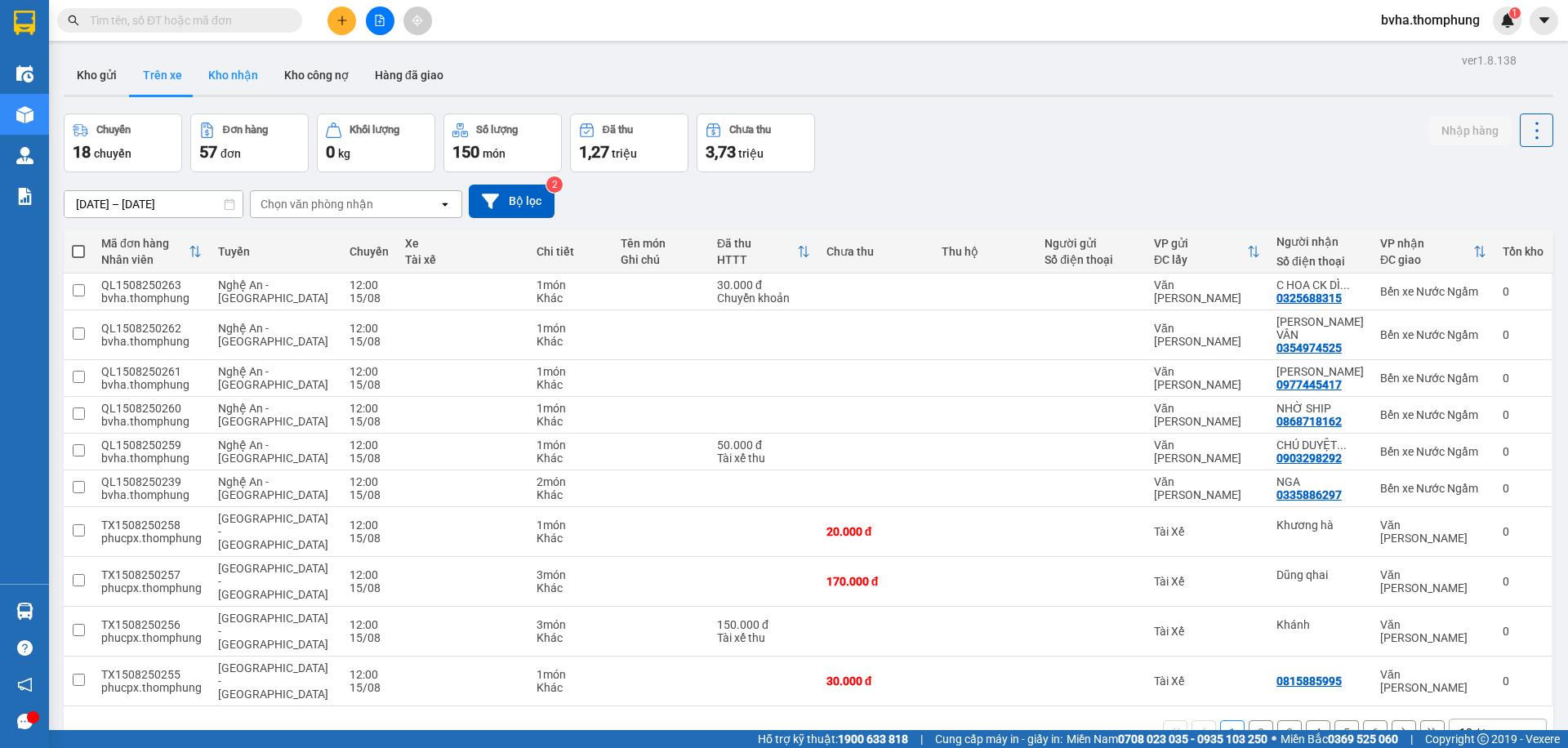
click at [237, 68] on button "Kho nhận" at bounding box center [233, 75] width 76 height 39
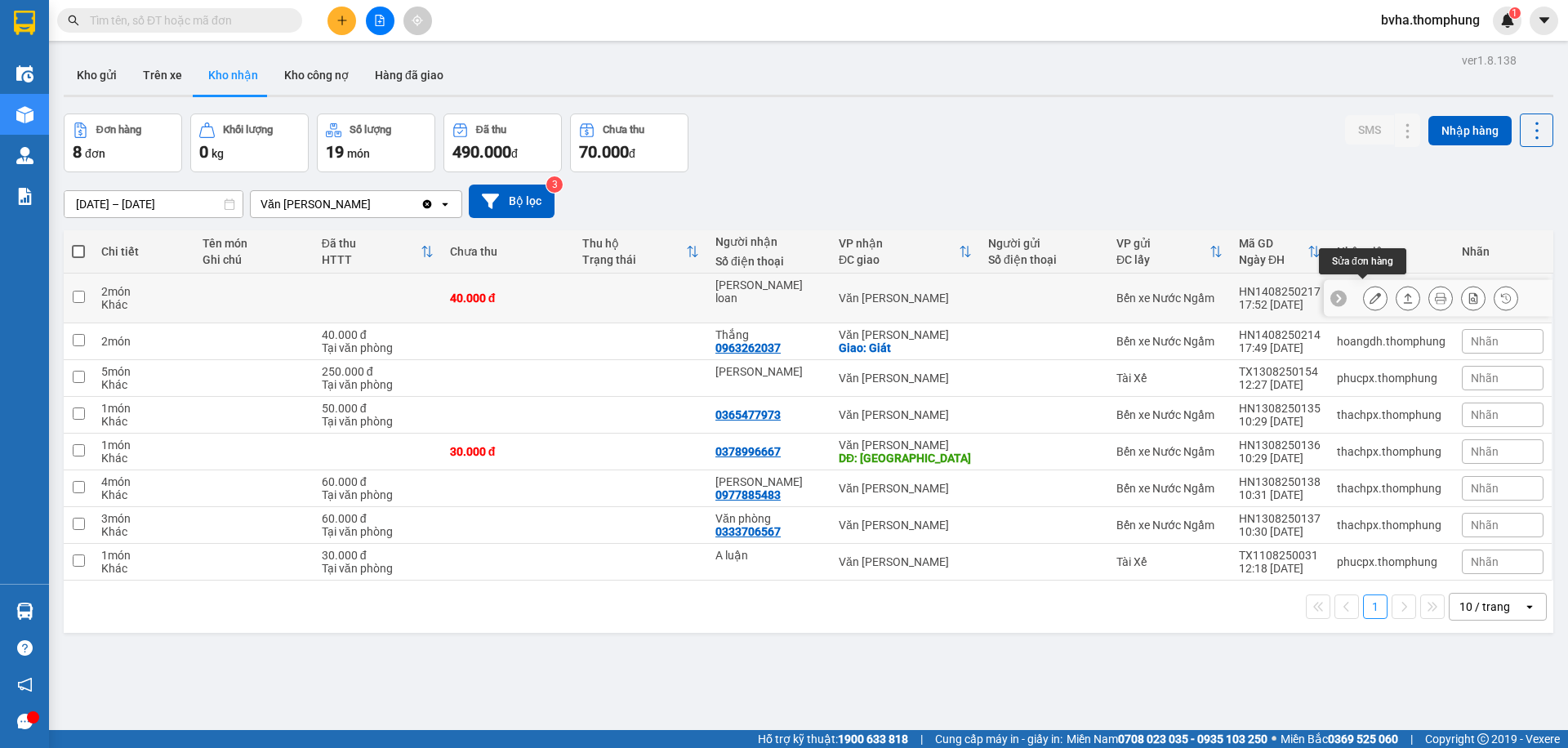
click at [1369, 293] on icon at bounding box center [1375, 298] width 12 height 12
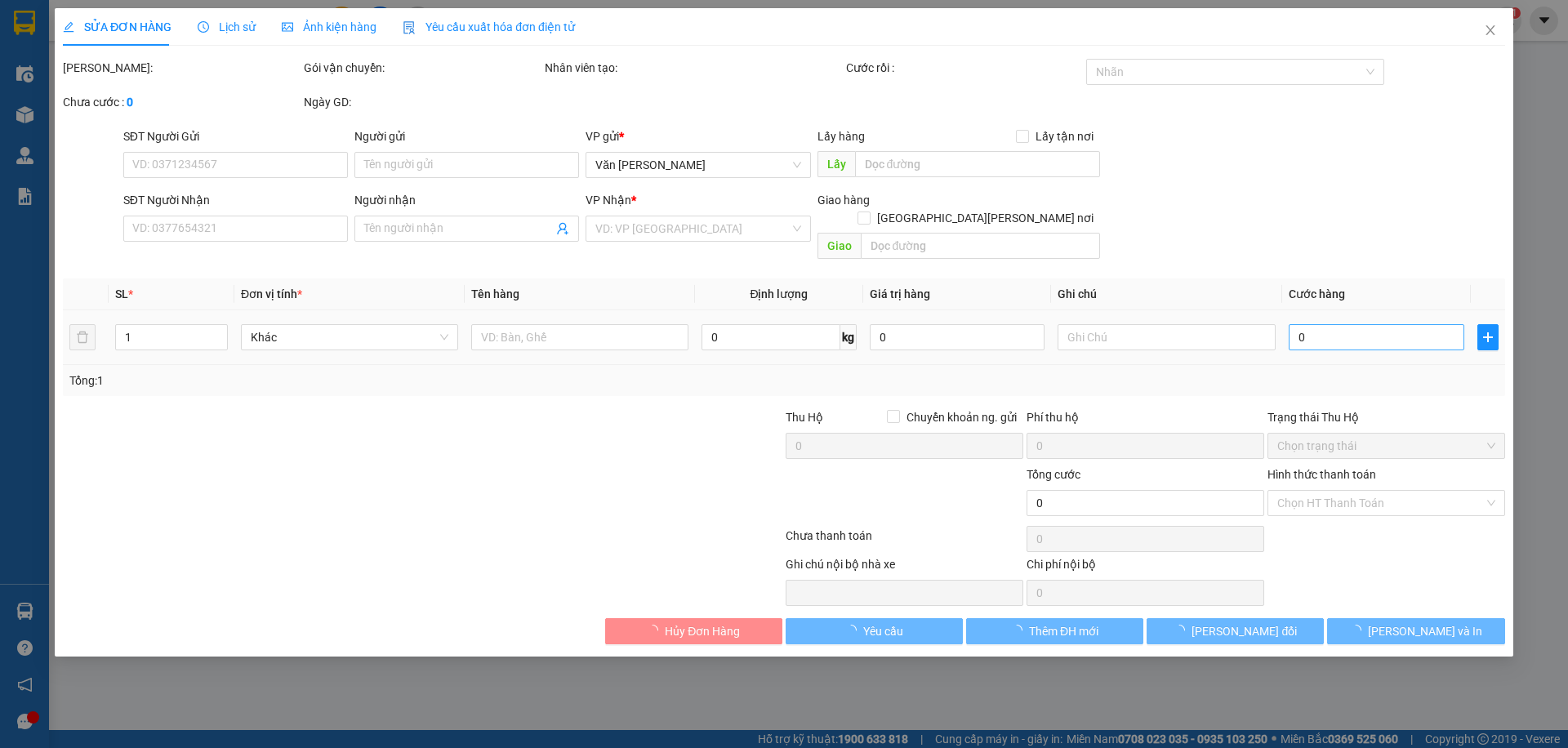
type input "Nghĩa loan"
type input "40.000"
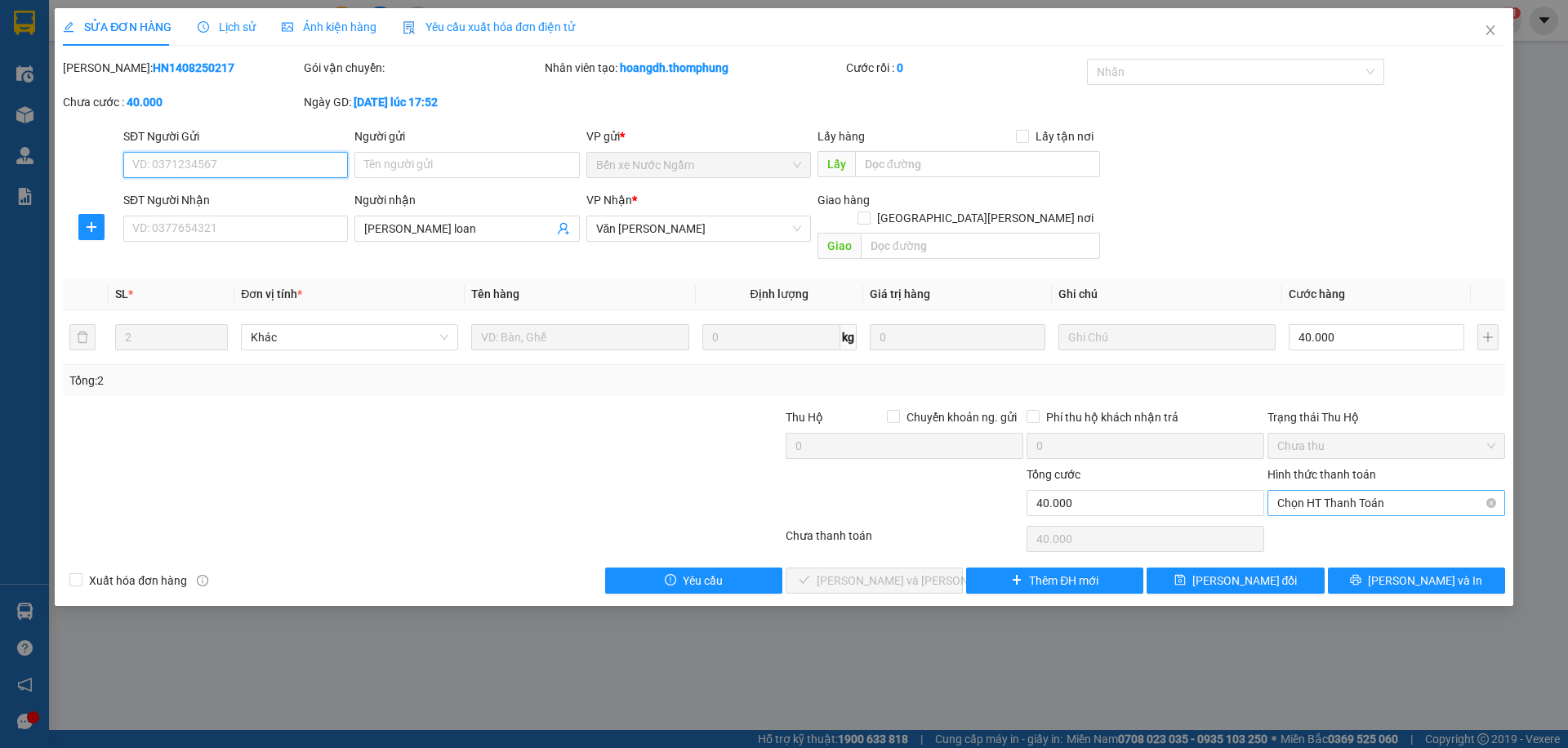
drag, startPoint x: 1337, startPoint y: 486, endPoint x: 1336, endPoint y: 496, distance: 10.0
click at [1337, 491] on span "Chọn HT Thanh Toán" at bounding box center [1386, 503] width 218 height 24
click at [1319, 517] on div "Tại văn phòng" at bounding box center [1386, 518] width 218 height 18
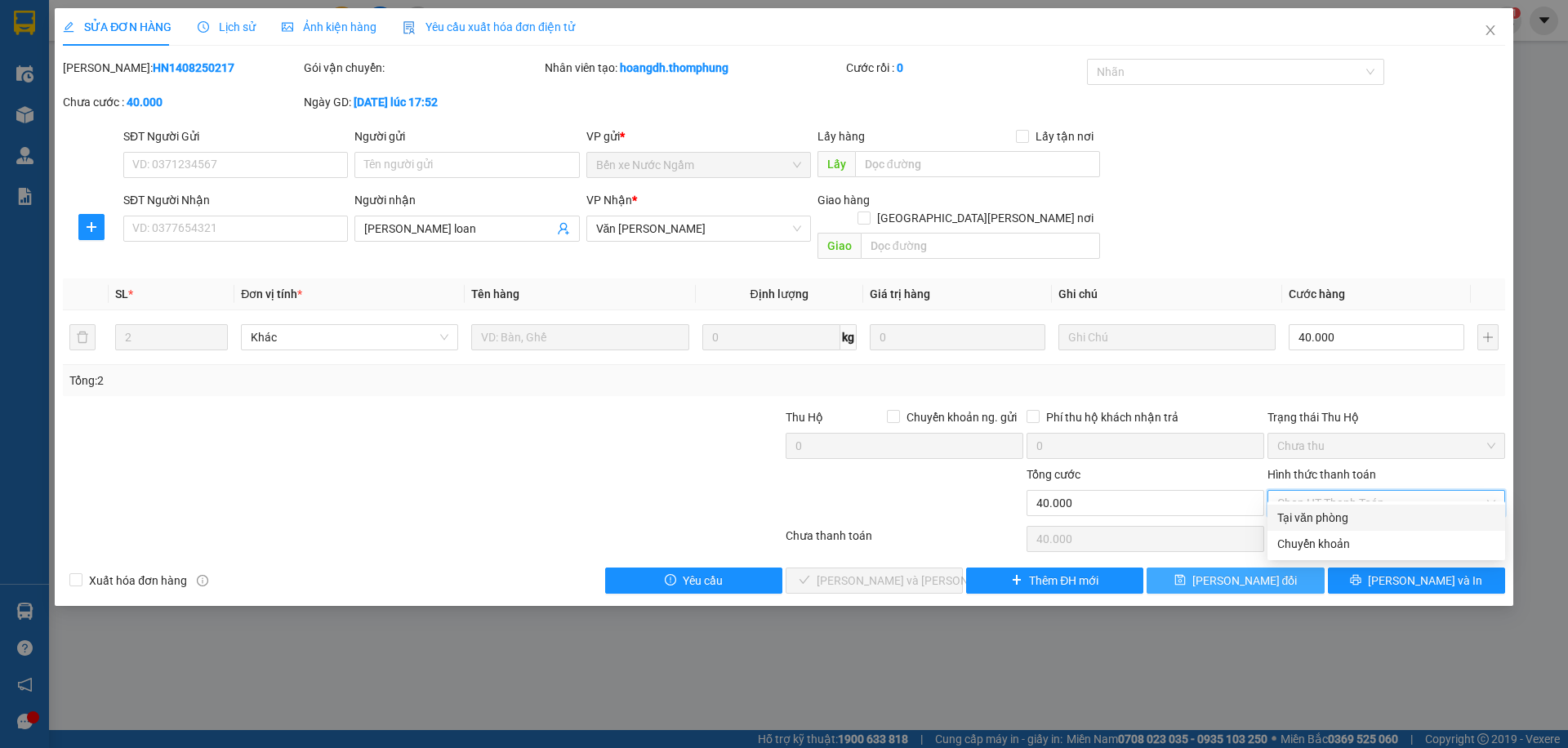
type input "0"
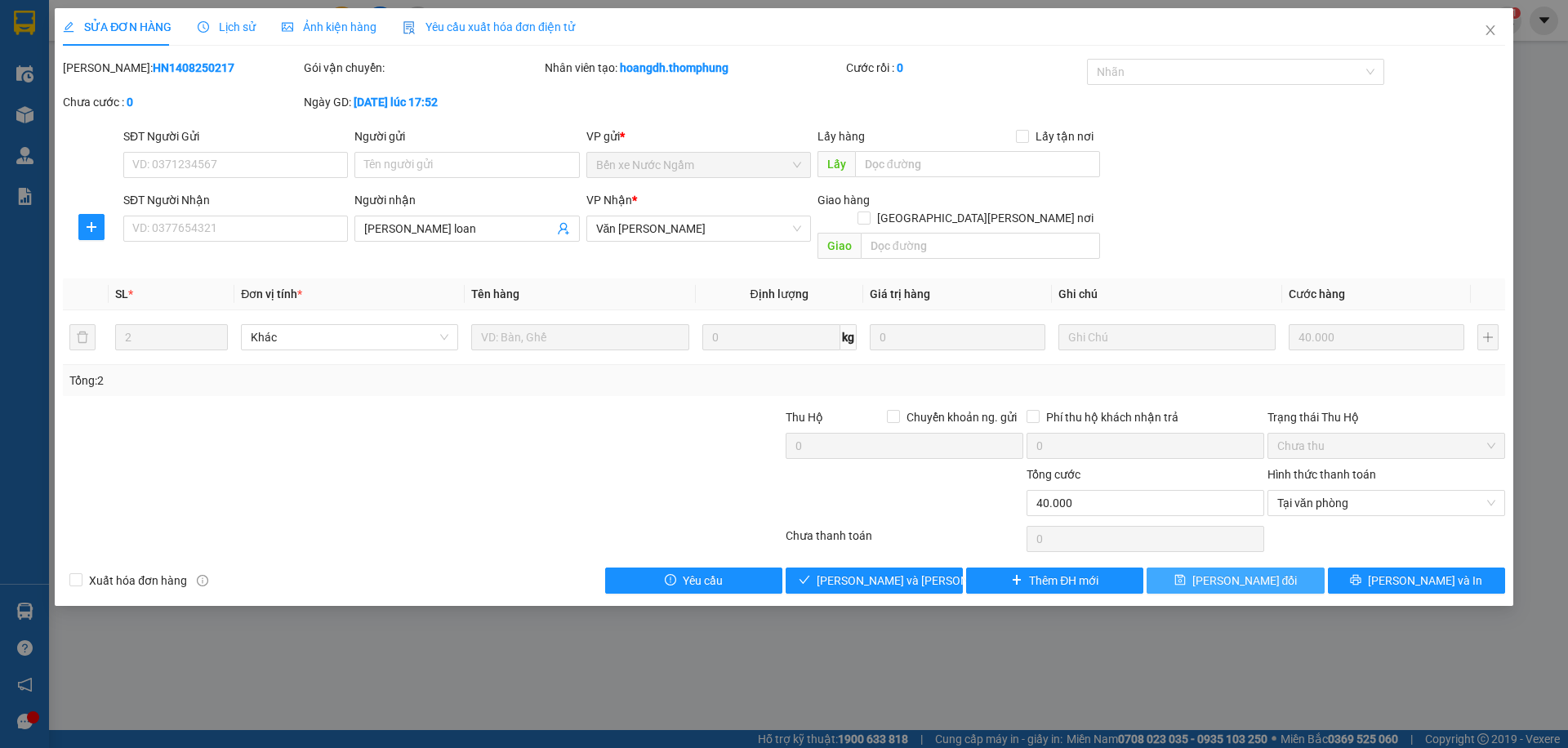
click at [1251, 571] on span "Lưu thay đổi" at bounding box center [1244, 580] width 105 height 18
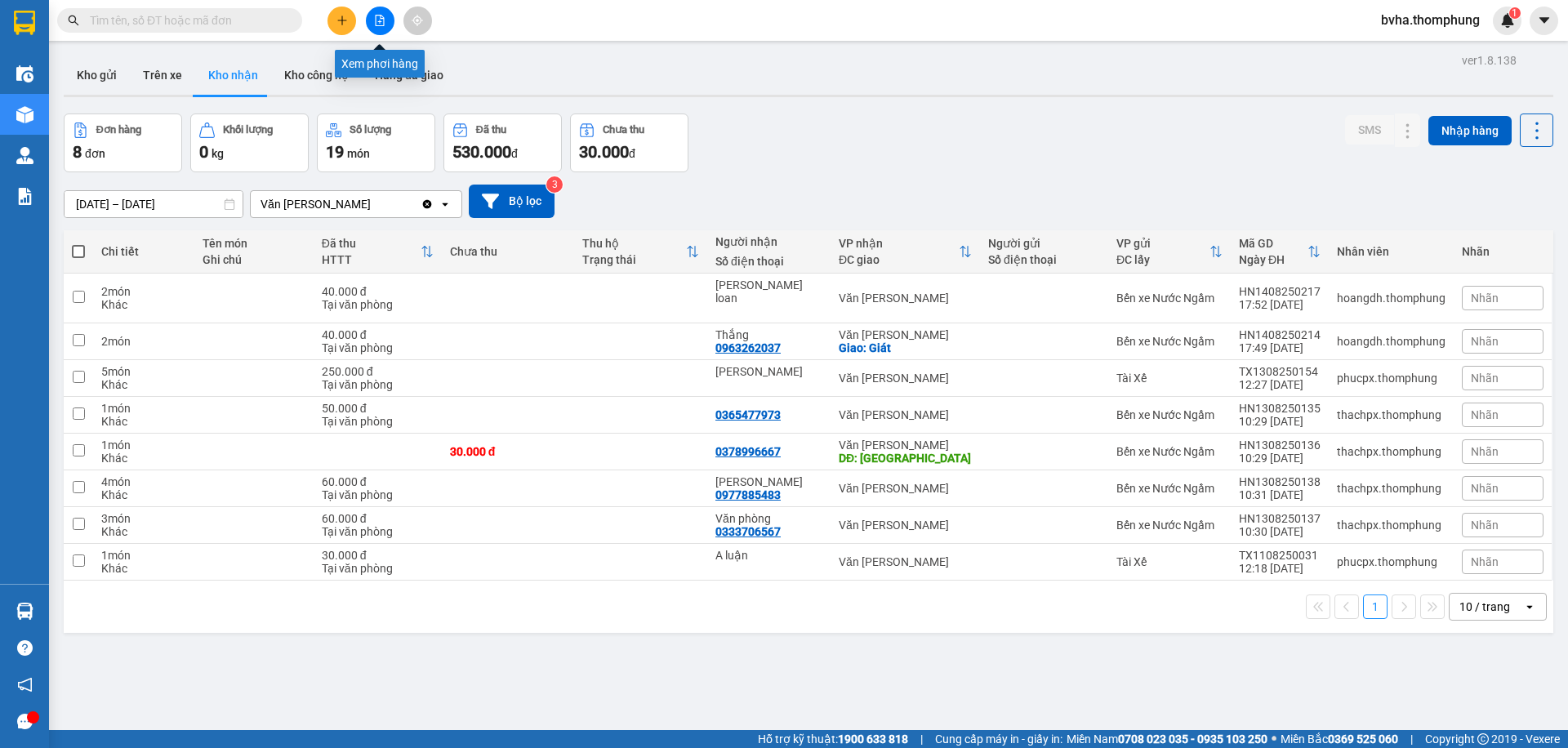
click at [377, 21] on icon "file-add" at bounding box center [380, 20] width 12 height 12
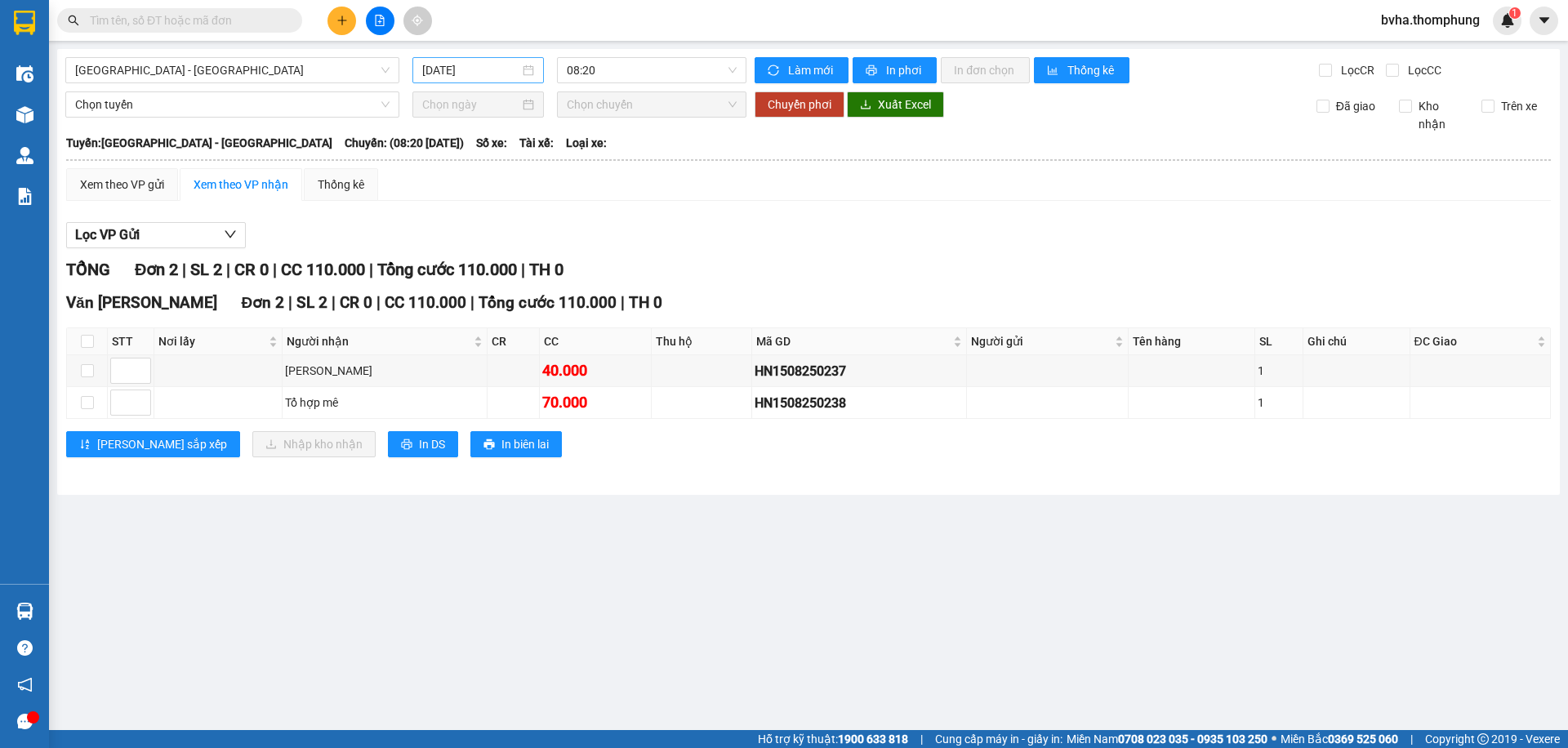
click at [481, 65] on input "[DATE]" at bounding box center [471, 70] width 97 height 18
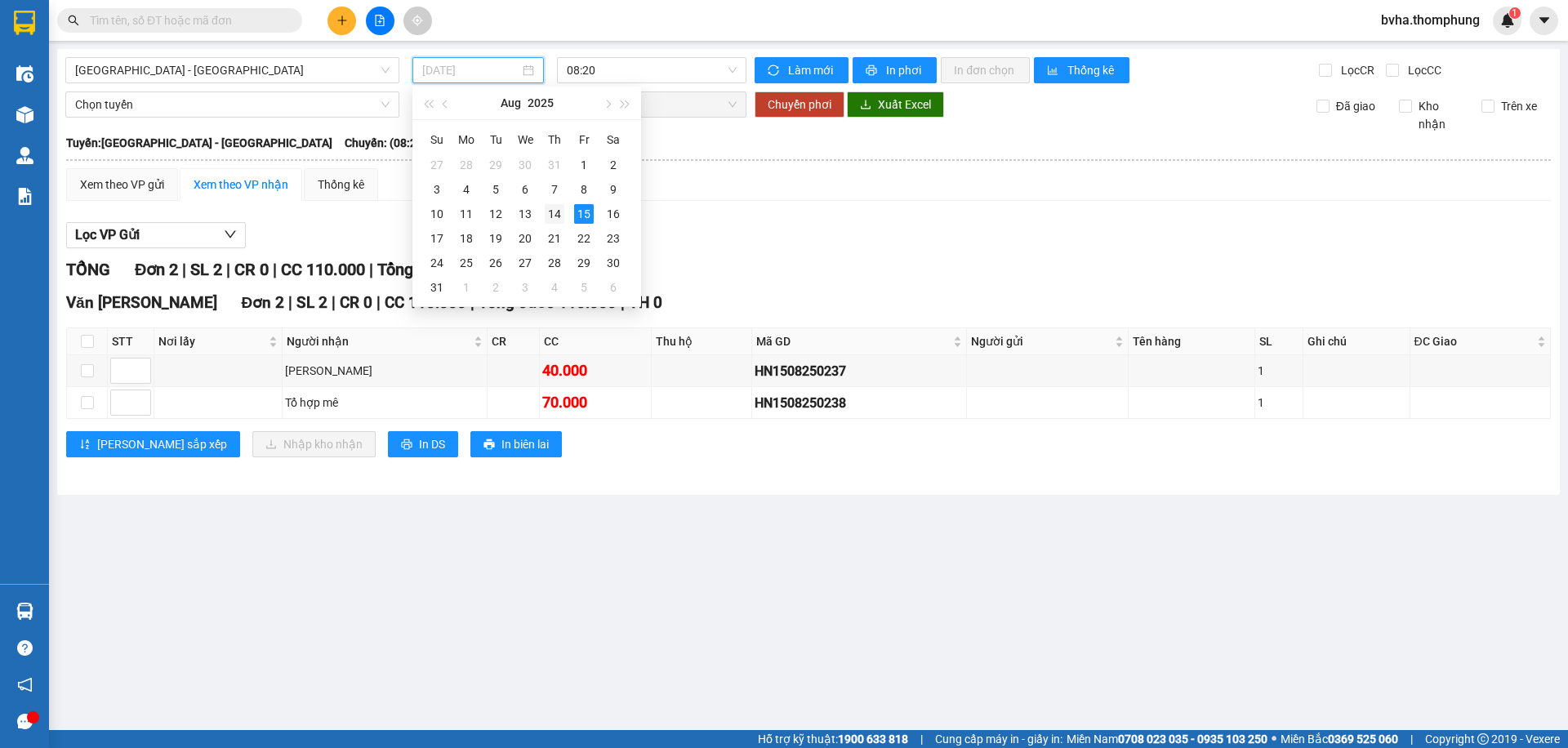
click at [553, 210] on div "14" at bounding box center [554, 214] width 20 height 20
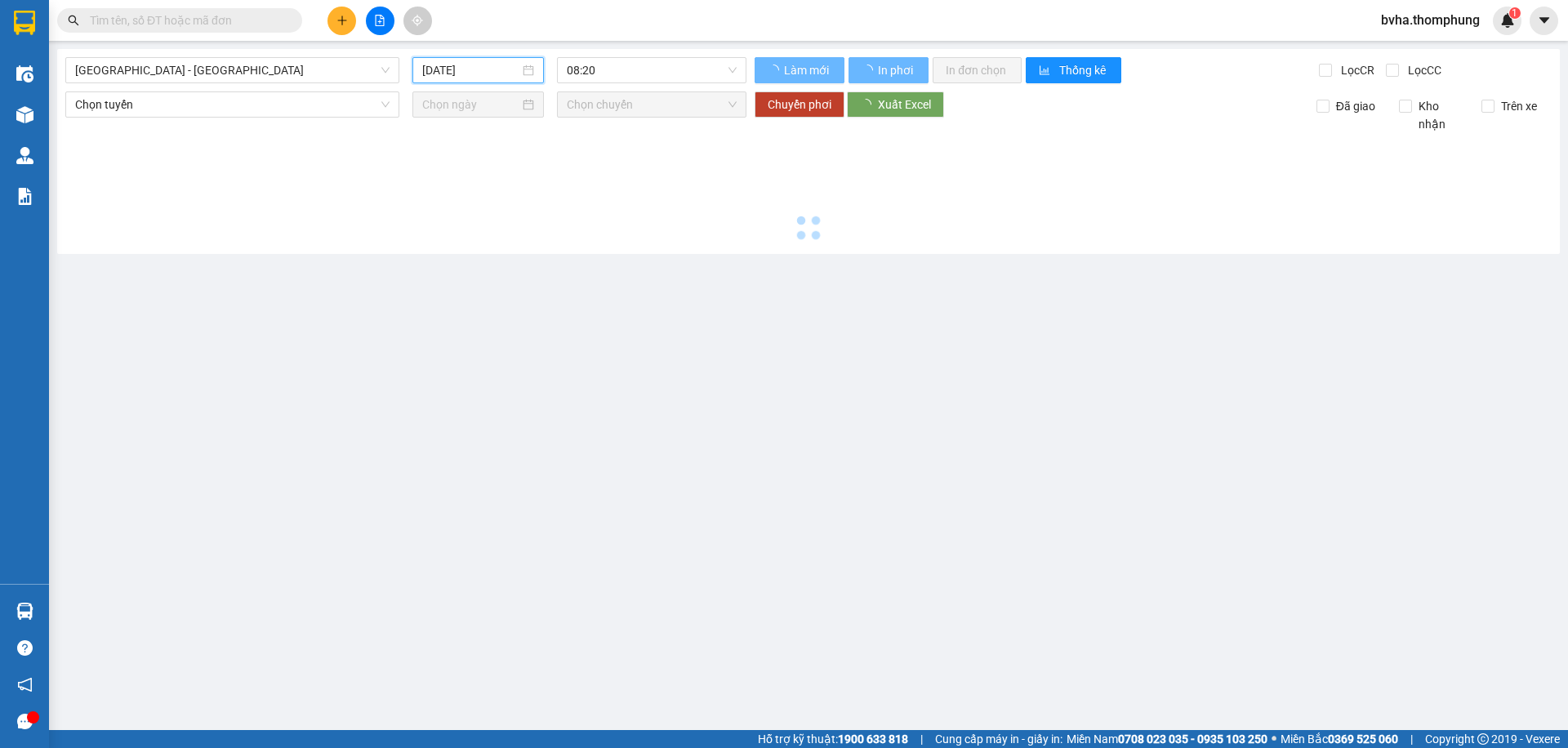
type input "[DATE]"
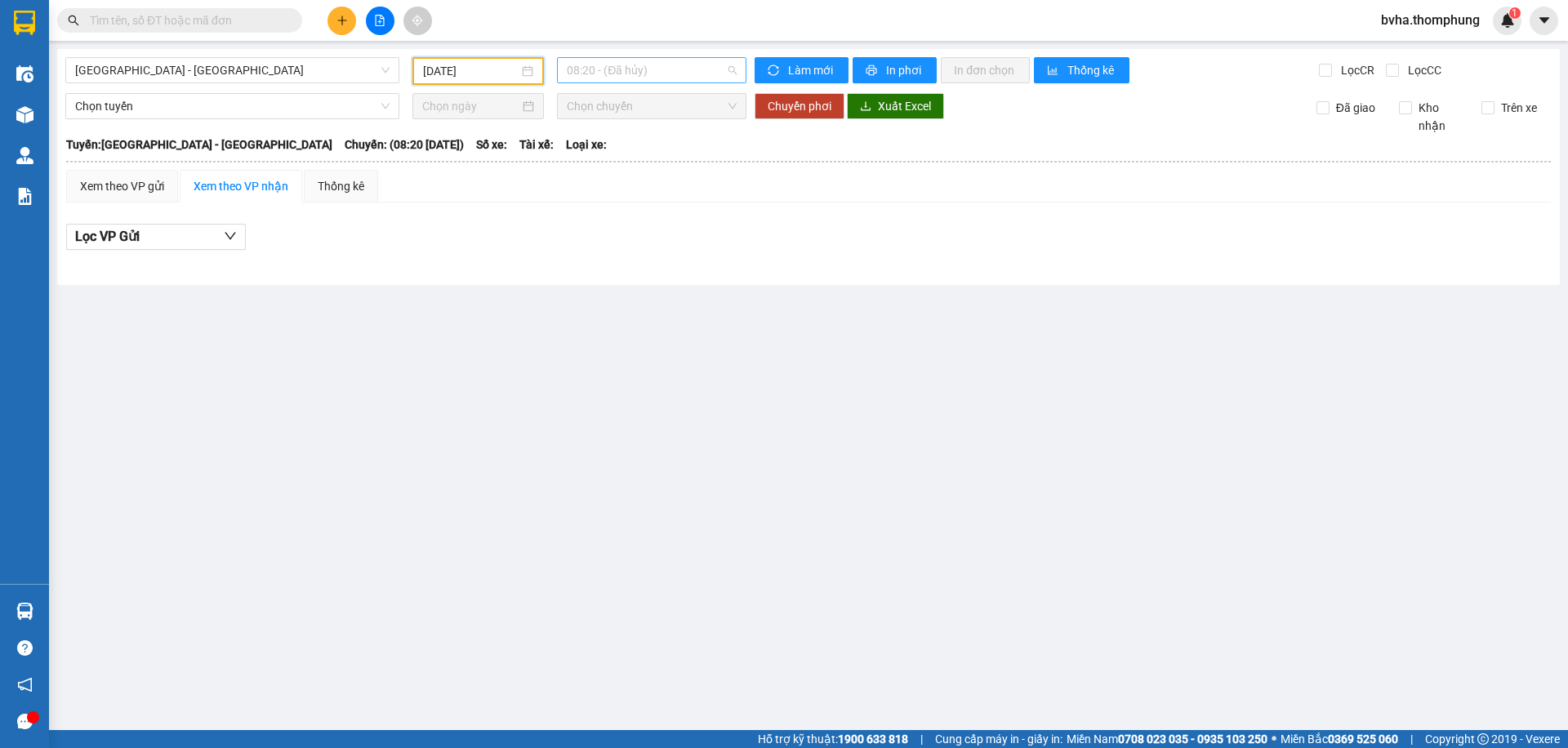
click at [620, 75] on span "08:20 - (Đã hủy)" at bounding box center [652, 70] width 170 height 24
click at [615, 150] on div "10:00" at bounding box center [630, 155] width 127 height 18
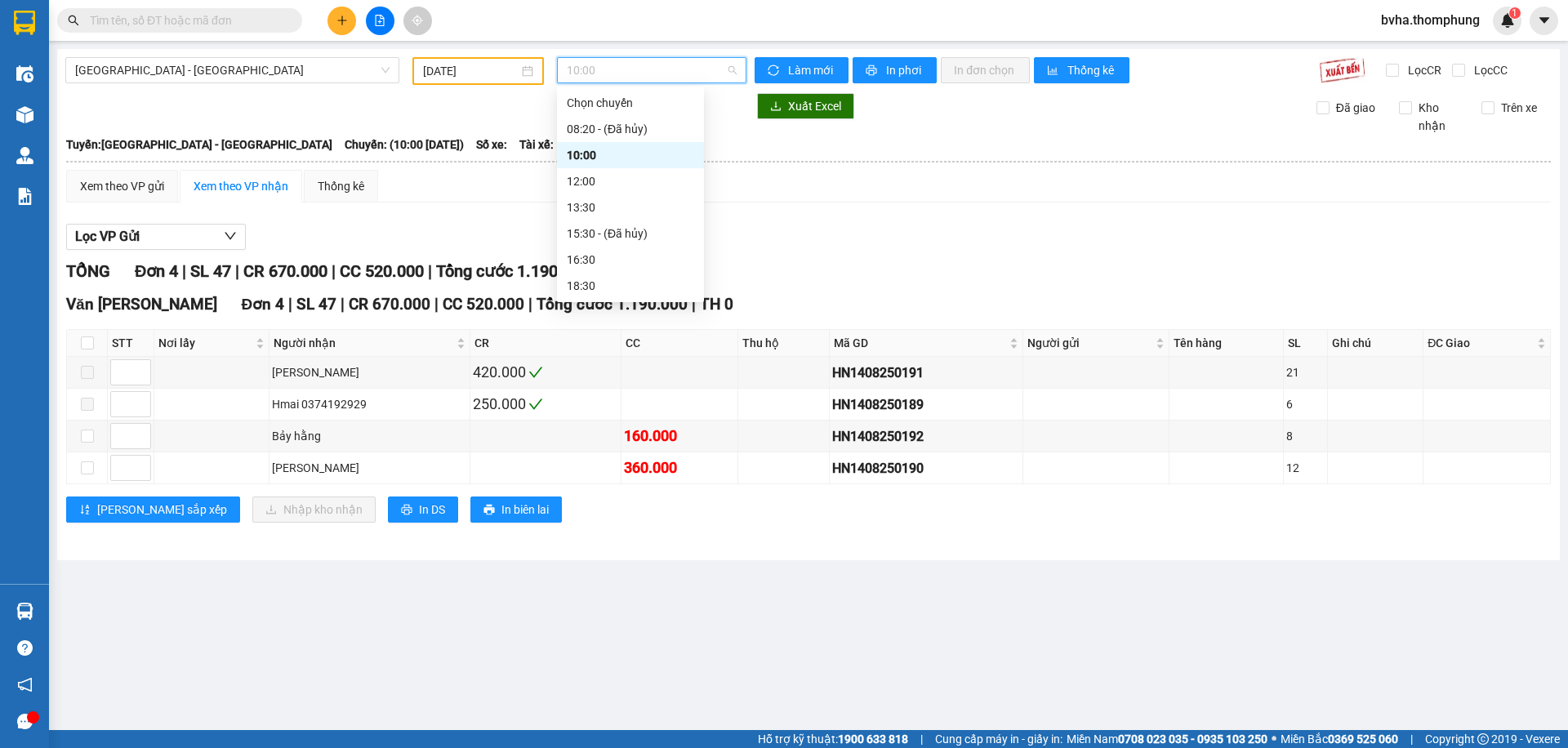
click at [637, 72] on span "10:00" at bounding box center [652, 70] width 170 height 24
click at [608, 177] on div "12:00" at bounding box center [630, 181] width 127 height 18
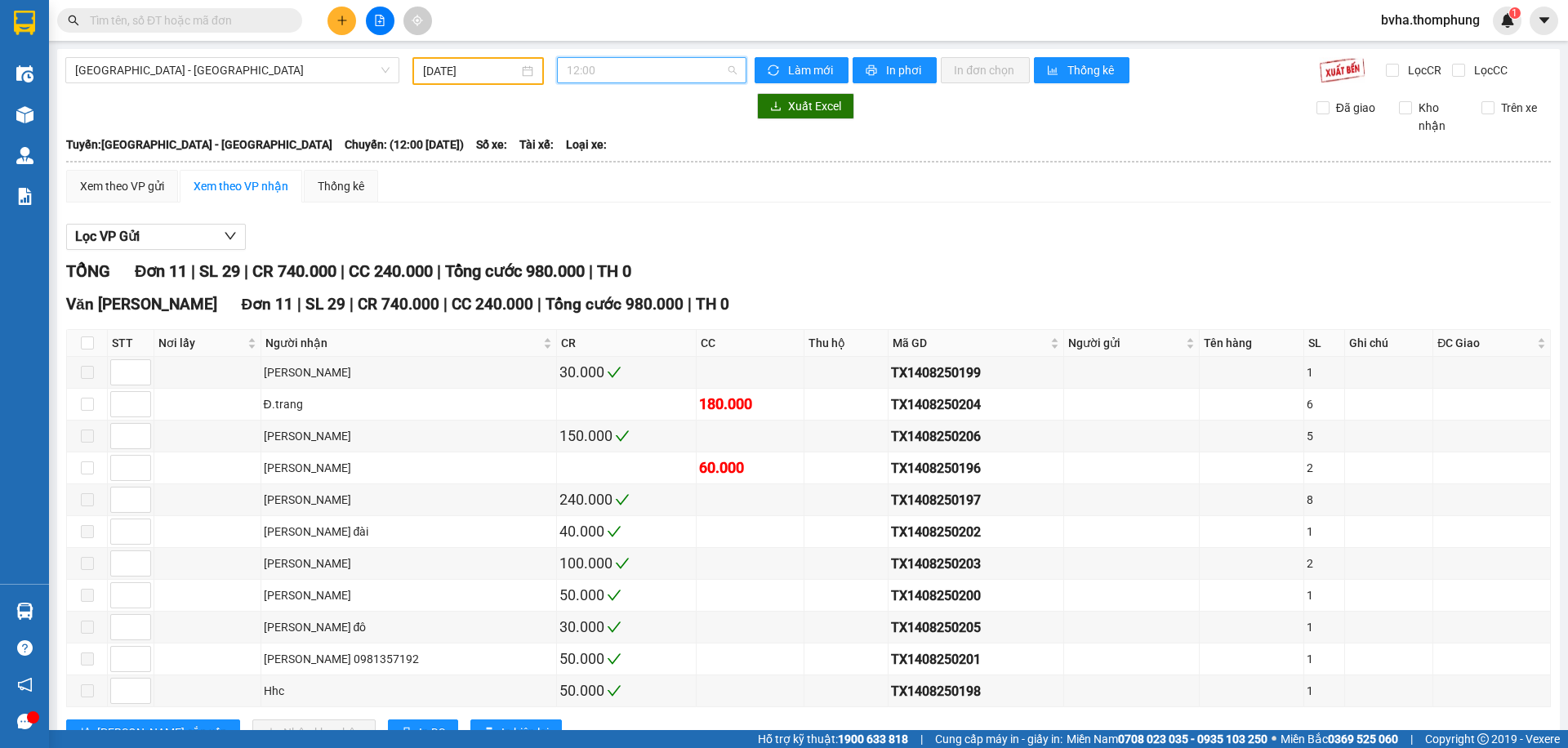
click at [628, 66] on span "12:00" at bounding box center [652, 70] width 170 height 24
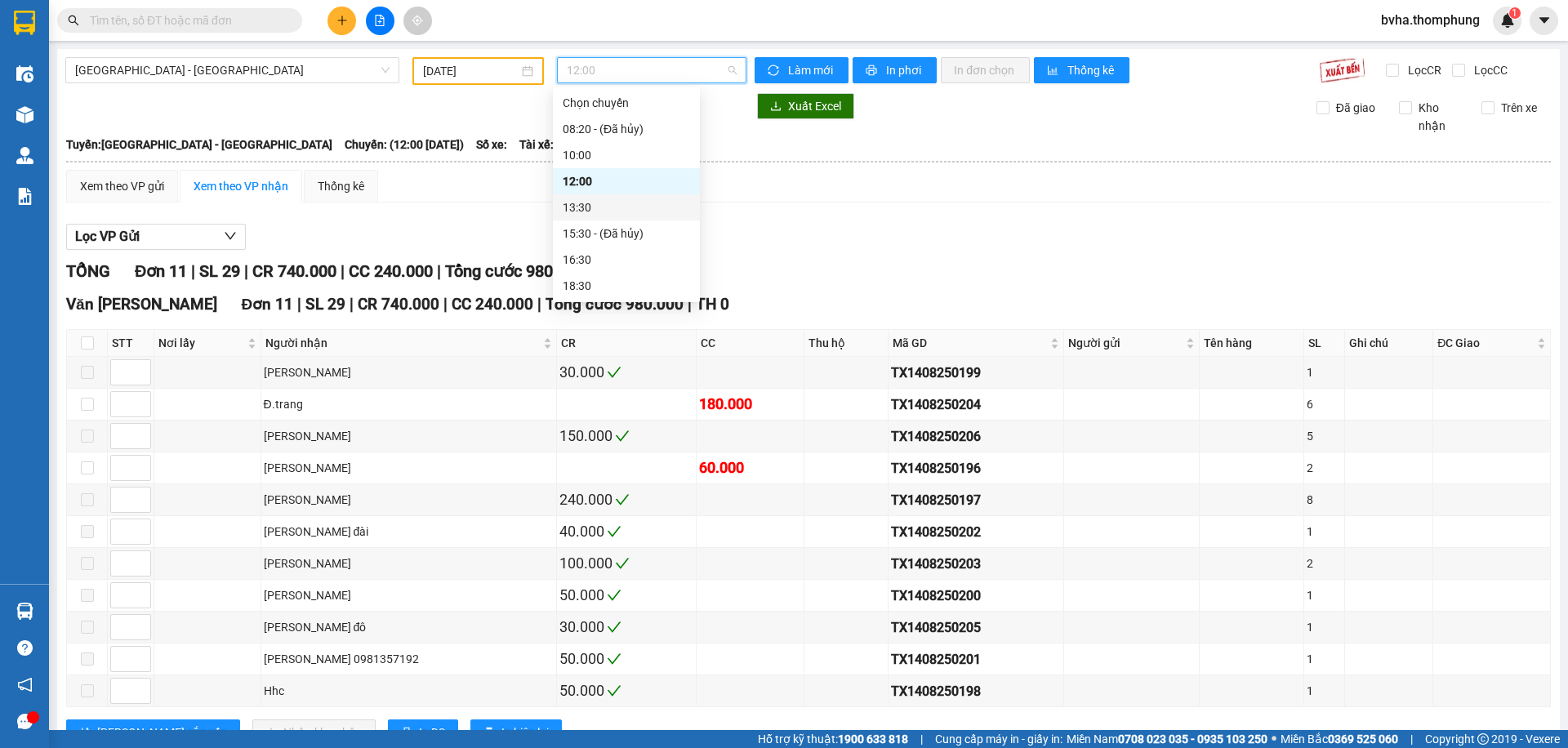
click at [586, 210] on div "13:30" at bounding box center [626, 208] width 127 height 18
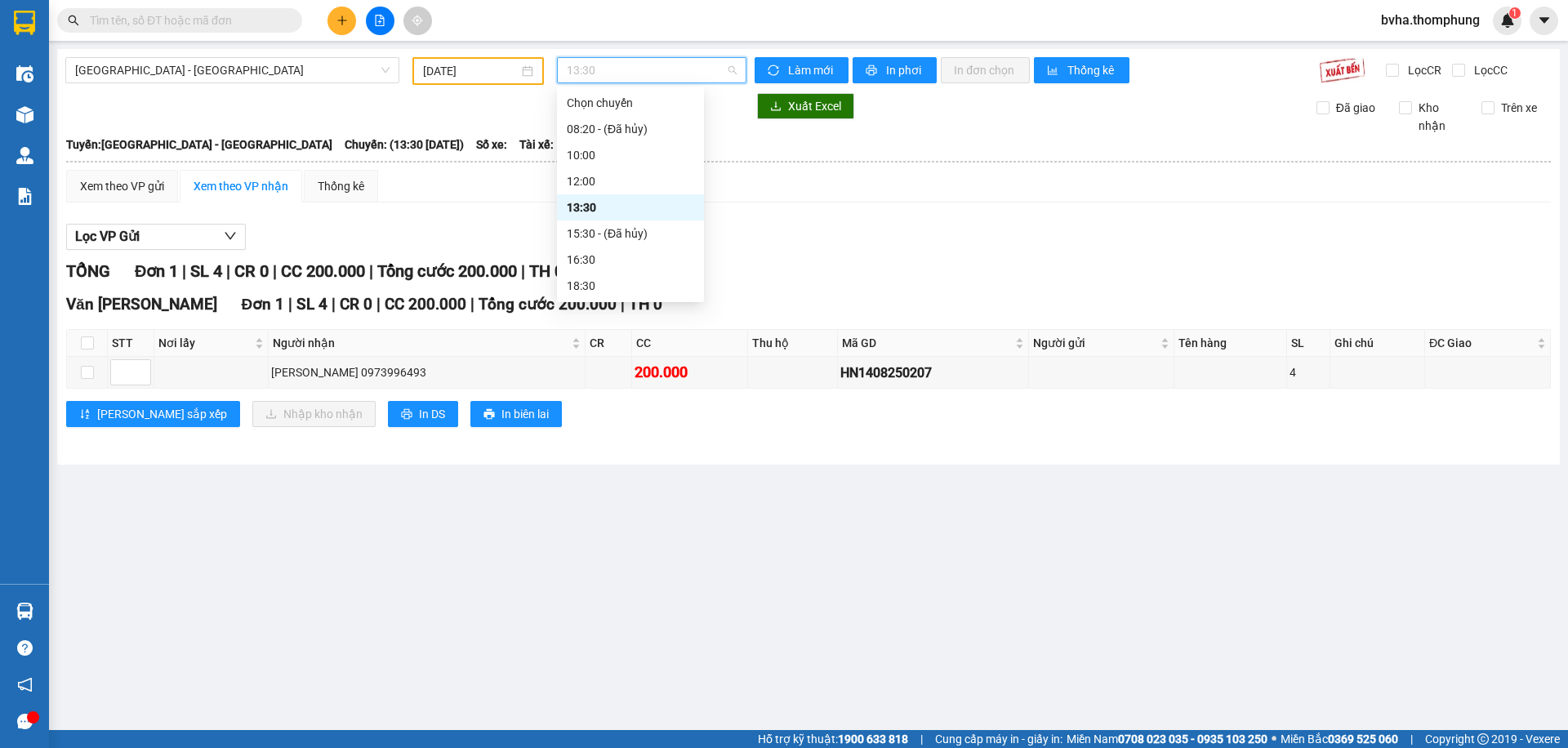
click at [648, 61] on span "13:30" at bounding box center [652, 70] width 170 height 24
click at [583, 257] on div "16:30" at bounding box center [630, 259] width 127 height 18
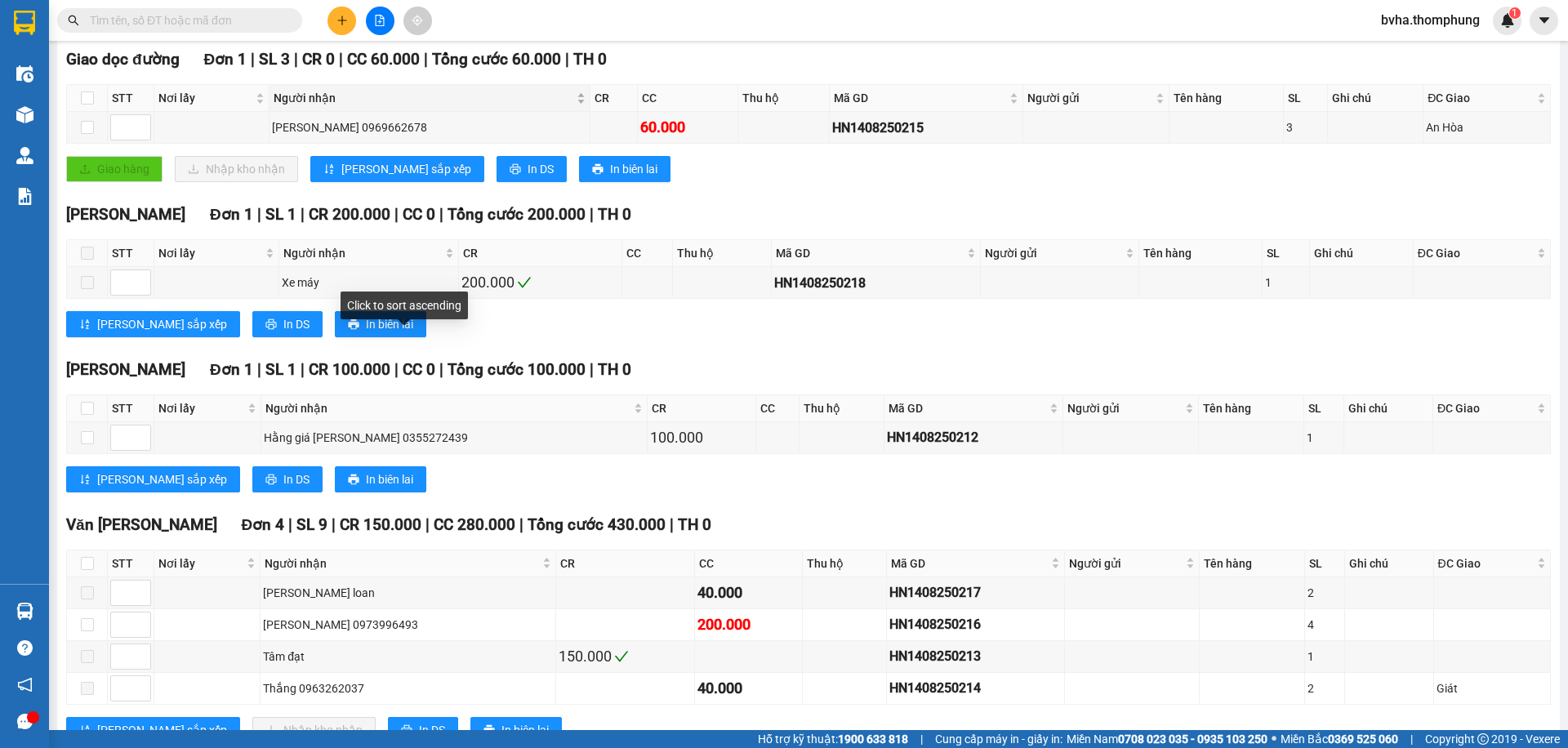
scroll to position [304, 0]
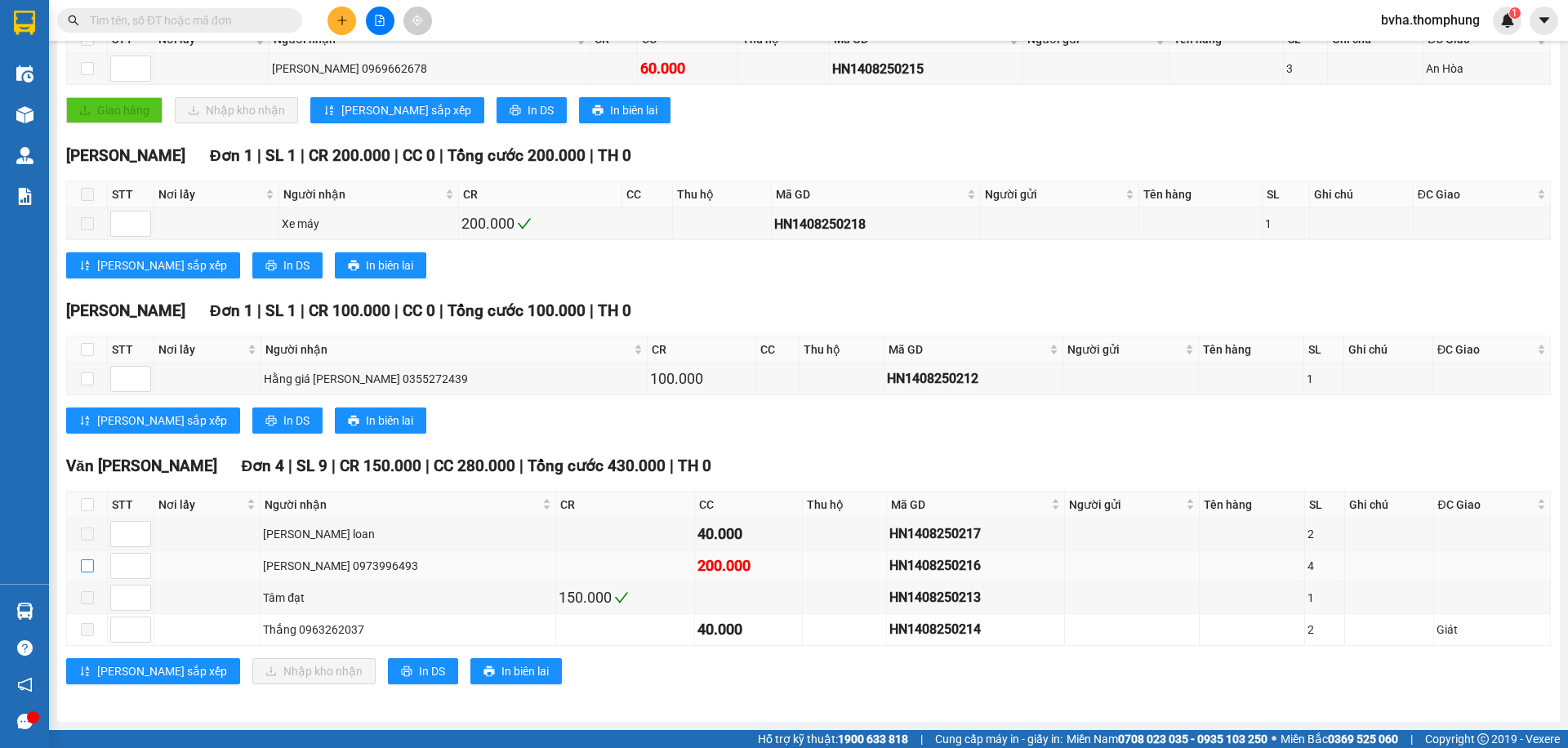
click at [84, 562] on input "checkbox" at bounding box center [87, 566] width 13 height 13
checkbox input "true"
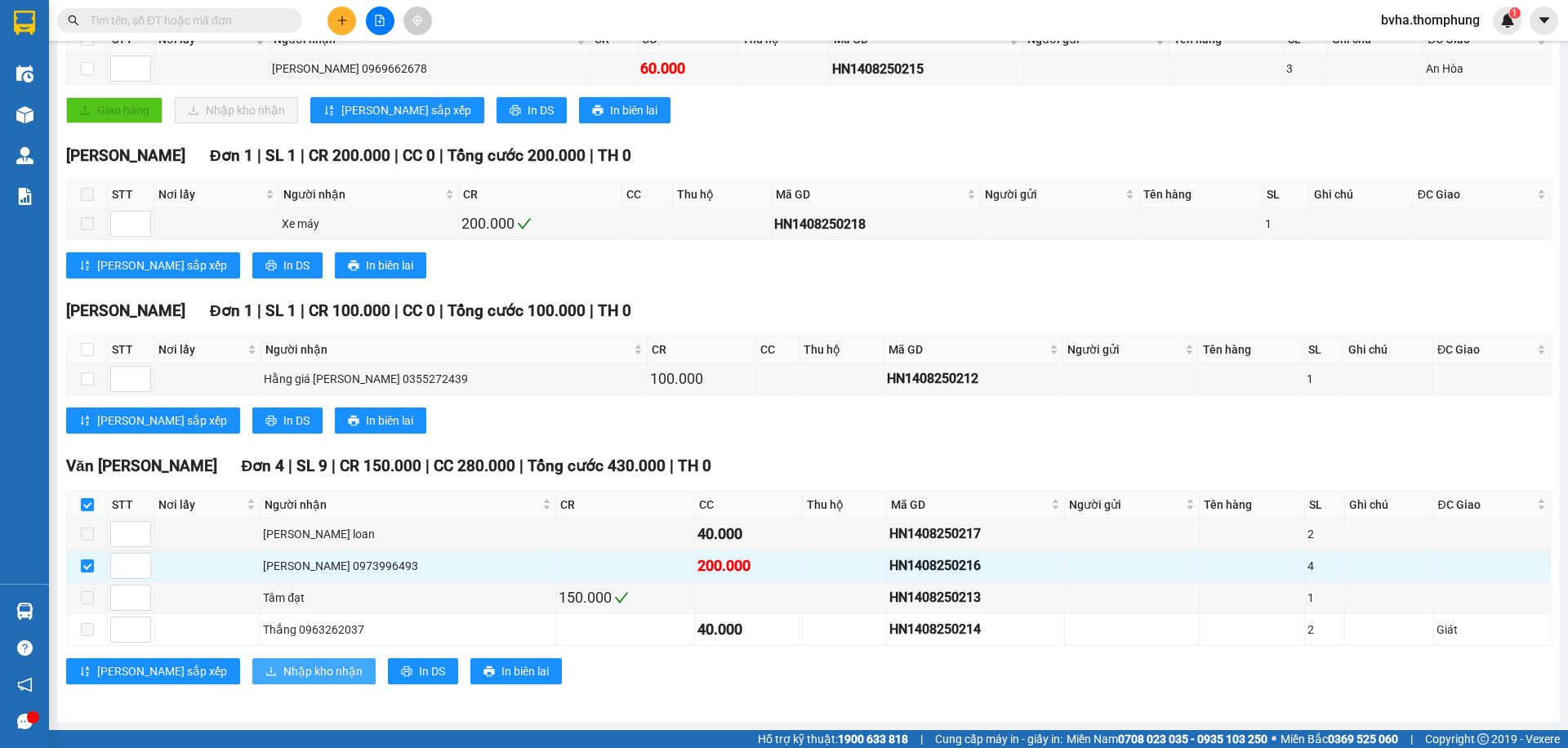
click at [283, 678] on span "Nhập kho nhận" at bounding box center [323, 671] width 79 height 18
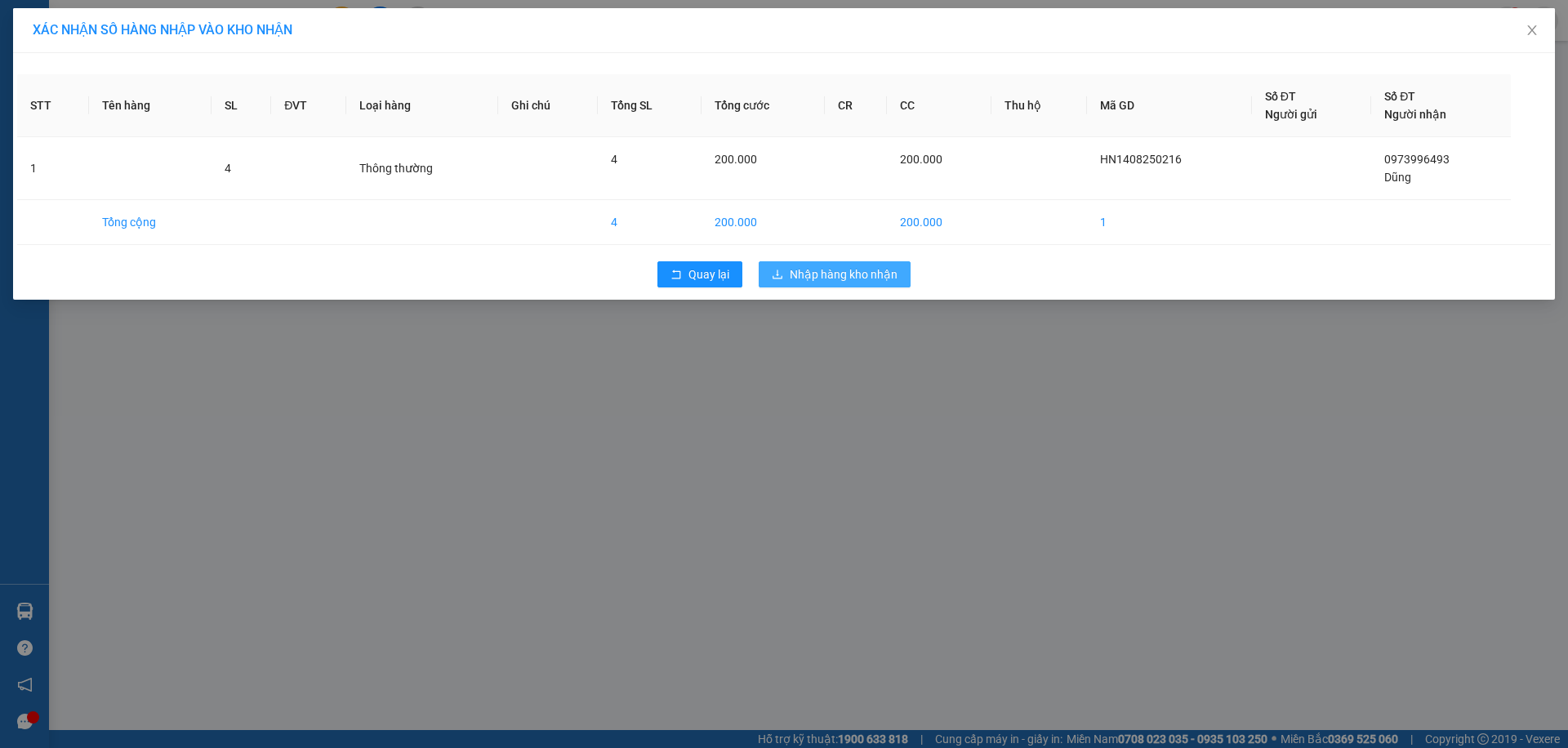
click at [853, 284] on button "Nhập hàng kho nhận" at bounding box center [834, 274] width 152 height 26
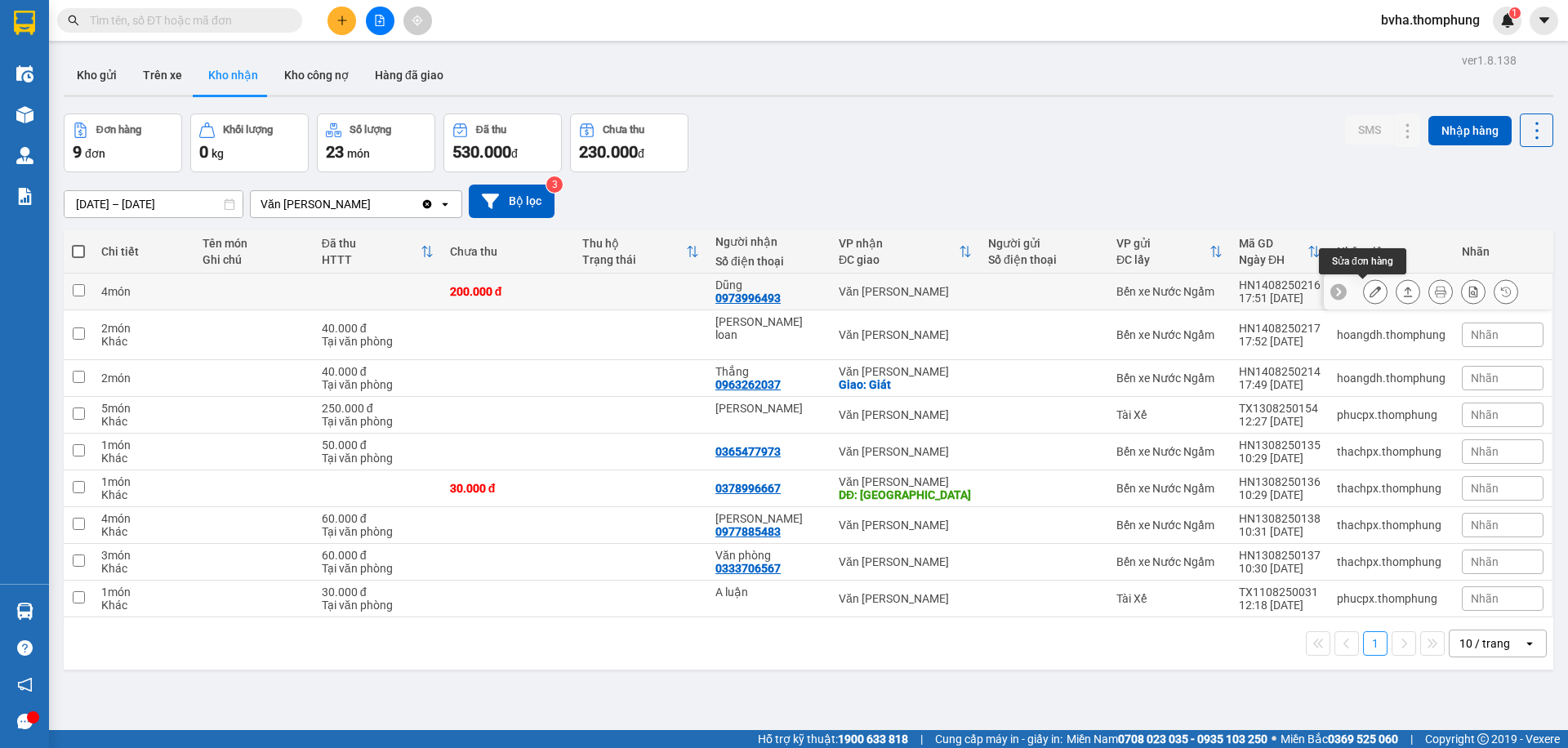
click at [1369, 291] on icon at bounding box center [1375, 292] width 12 height 12
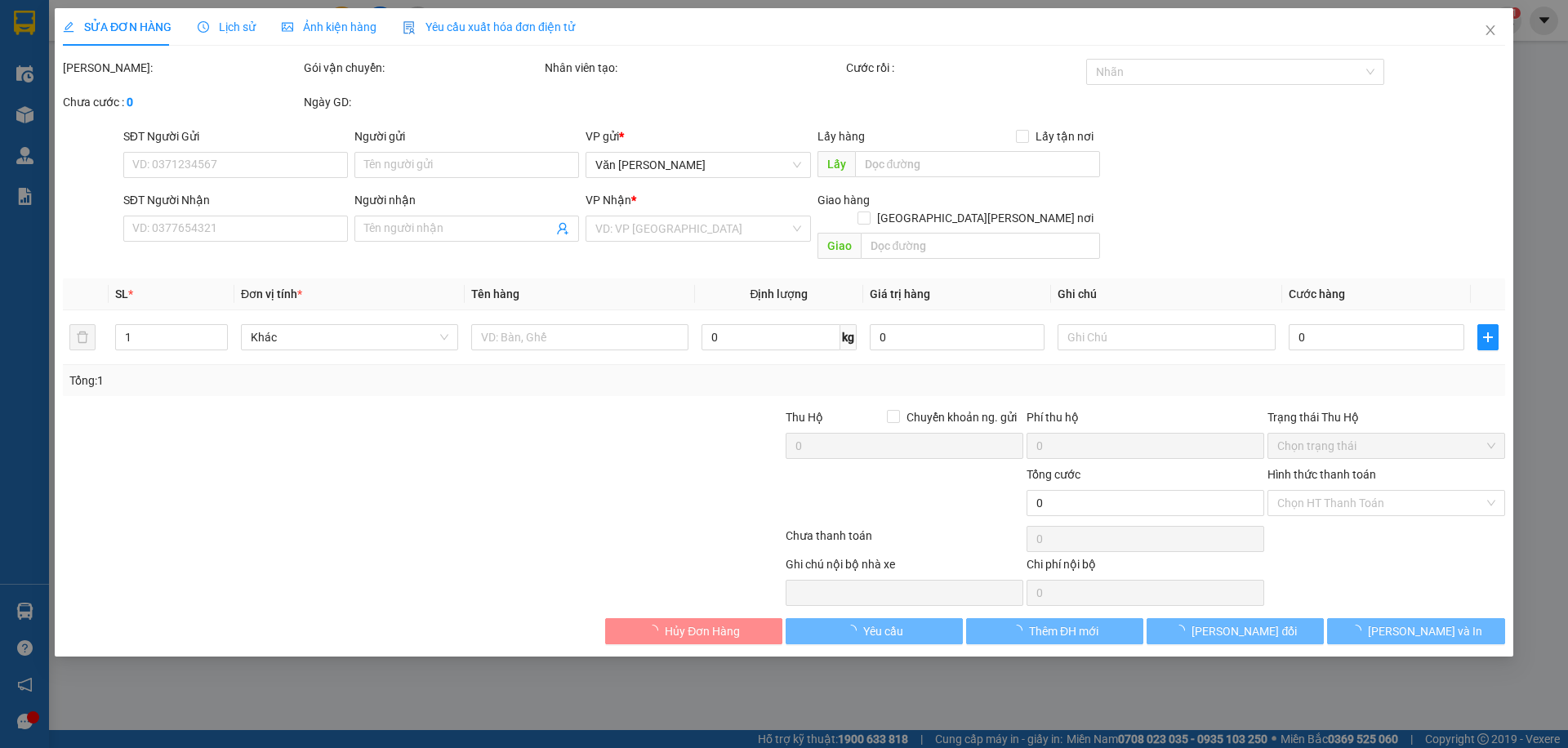
type input "0973996493"
type input "Dũng"
type input "200.000"
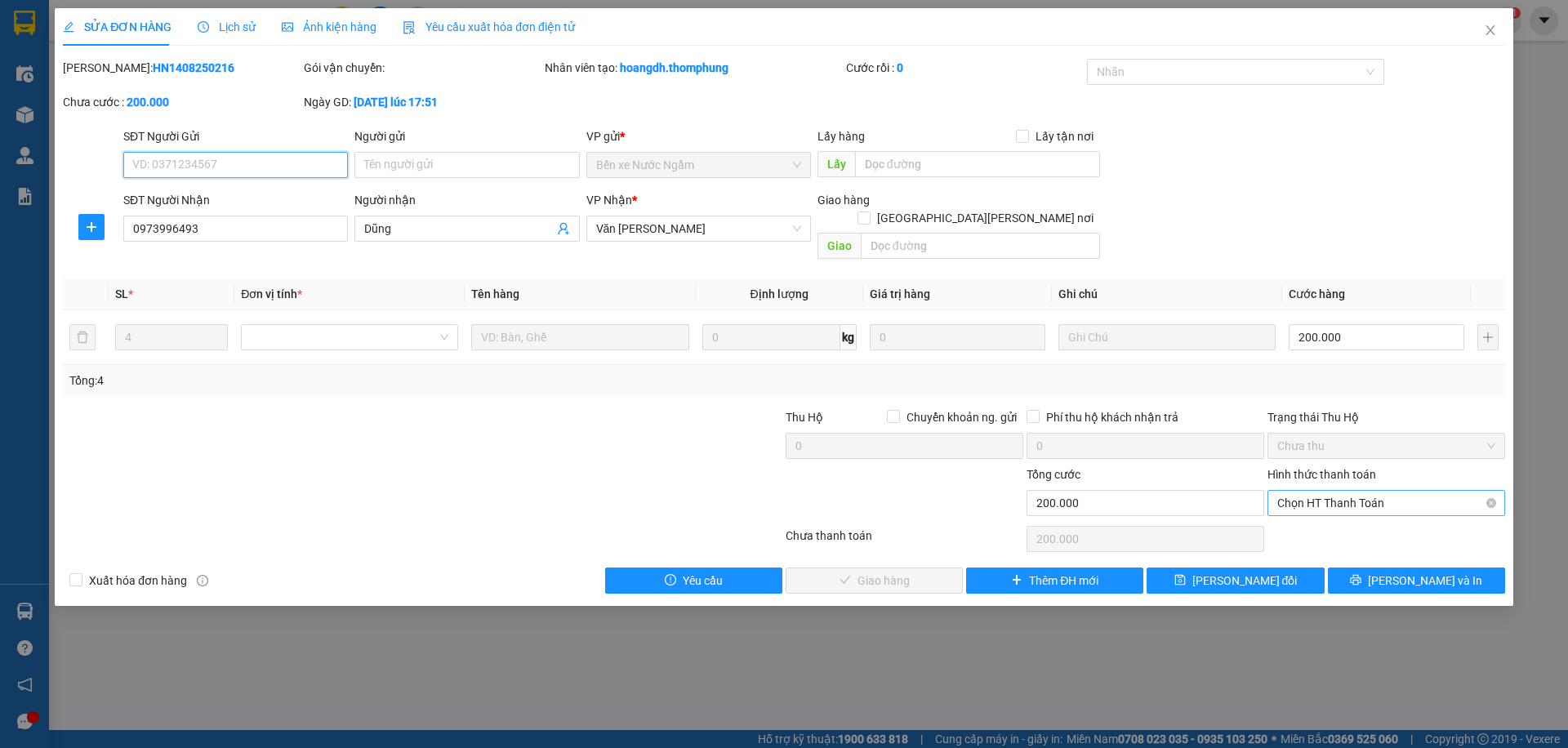
click at [1378, 491] on span "Chọn HT Thanh Toán" at bounding box center [1386, 503] width 218 height 24
click at [1327, 549] on div "Chuyển khoản" at bounding box center [1386, 544] width 218 height 18
type input "0"
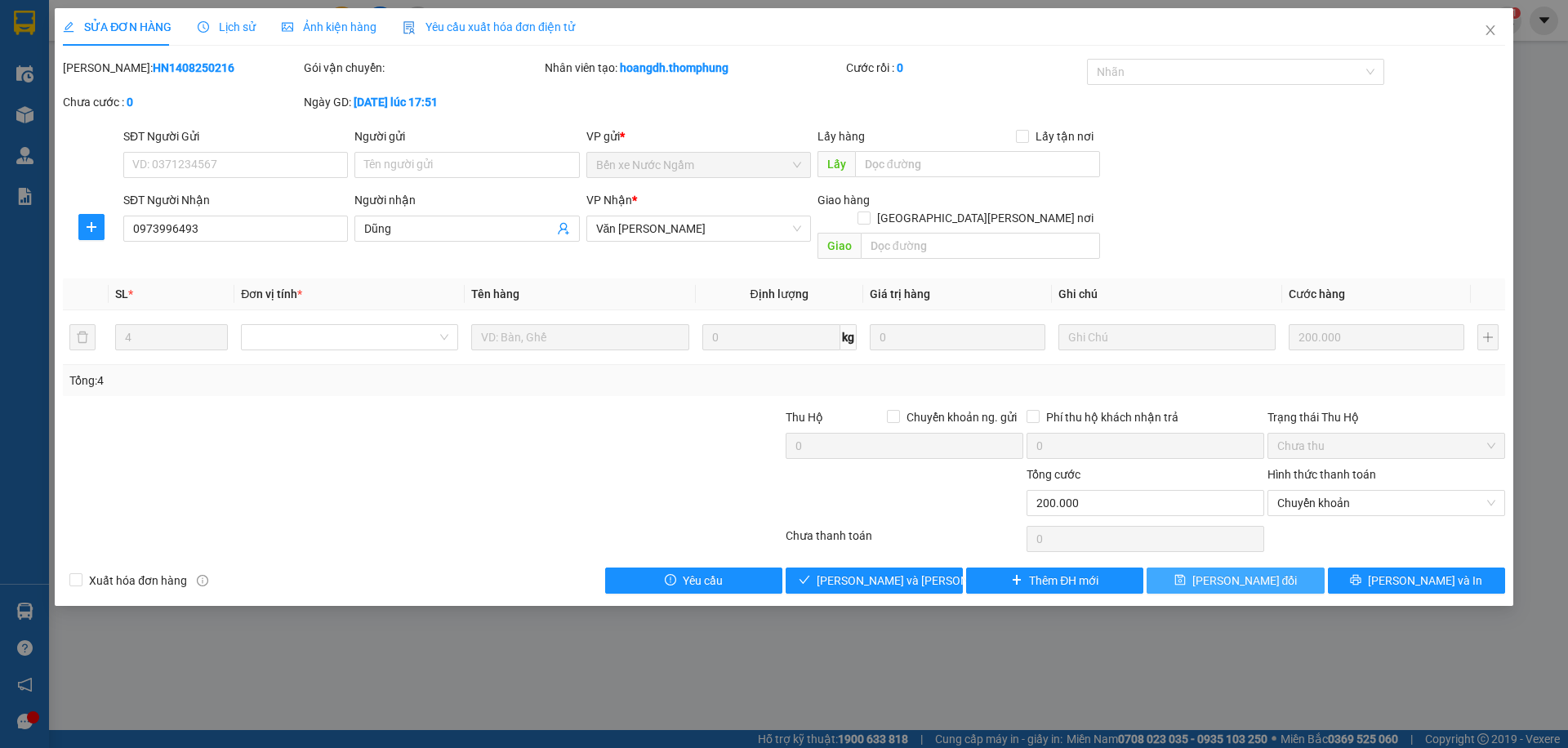
click at [1286, 568] on button "Lưu thay đổi" at bounding box center [1235, 580] width 177 height 26
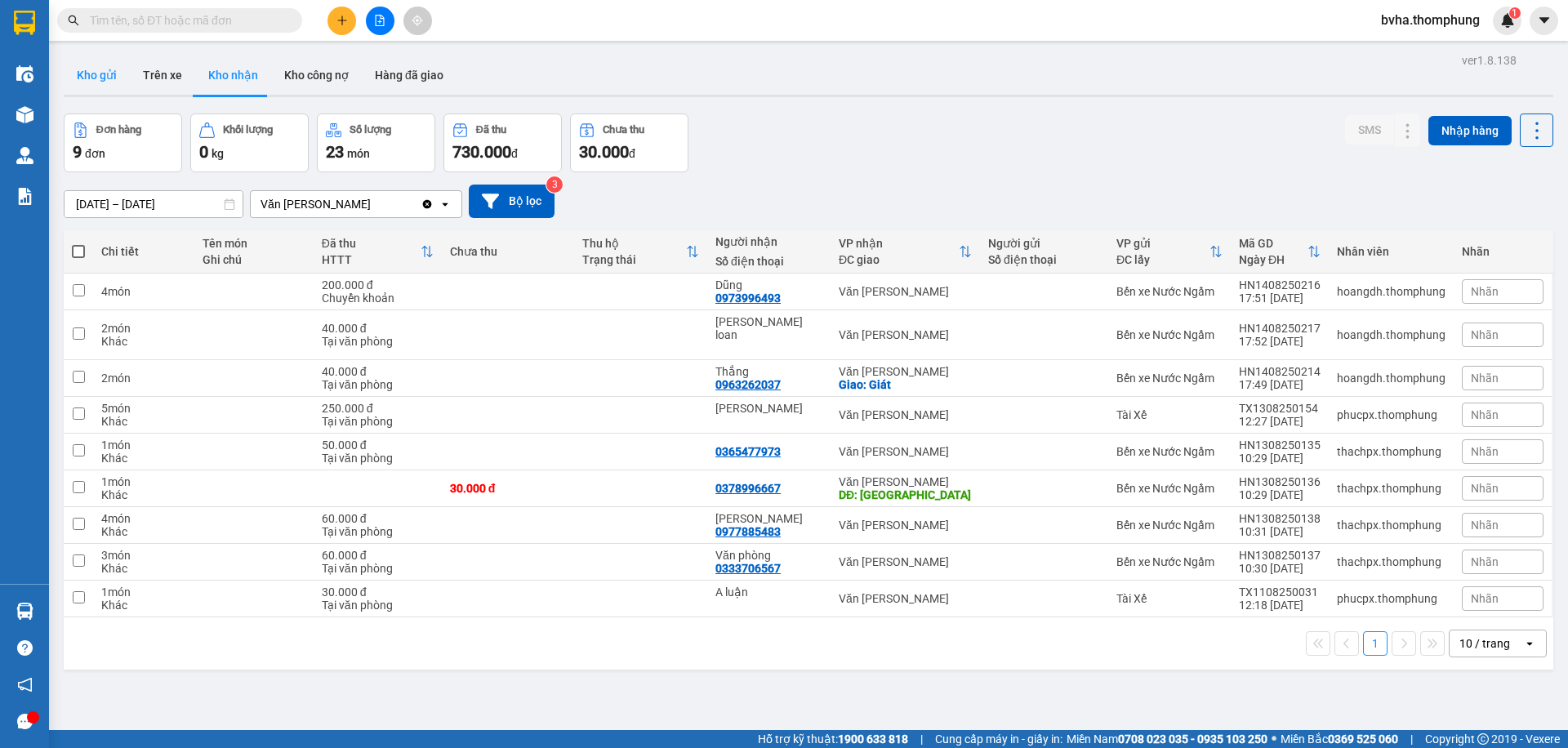
click at [93, 76] on button "Kho gửi" at bounding box center [96, 75] width 66 height 39
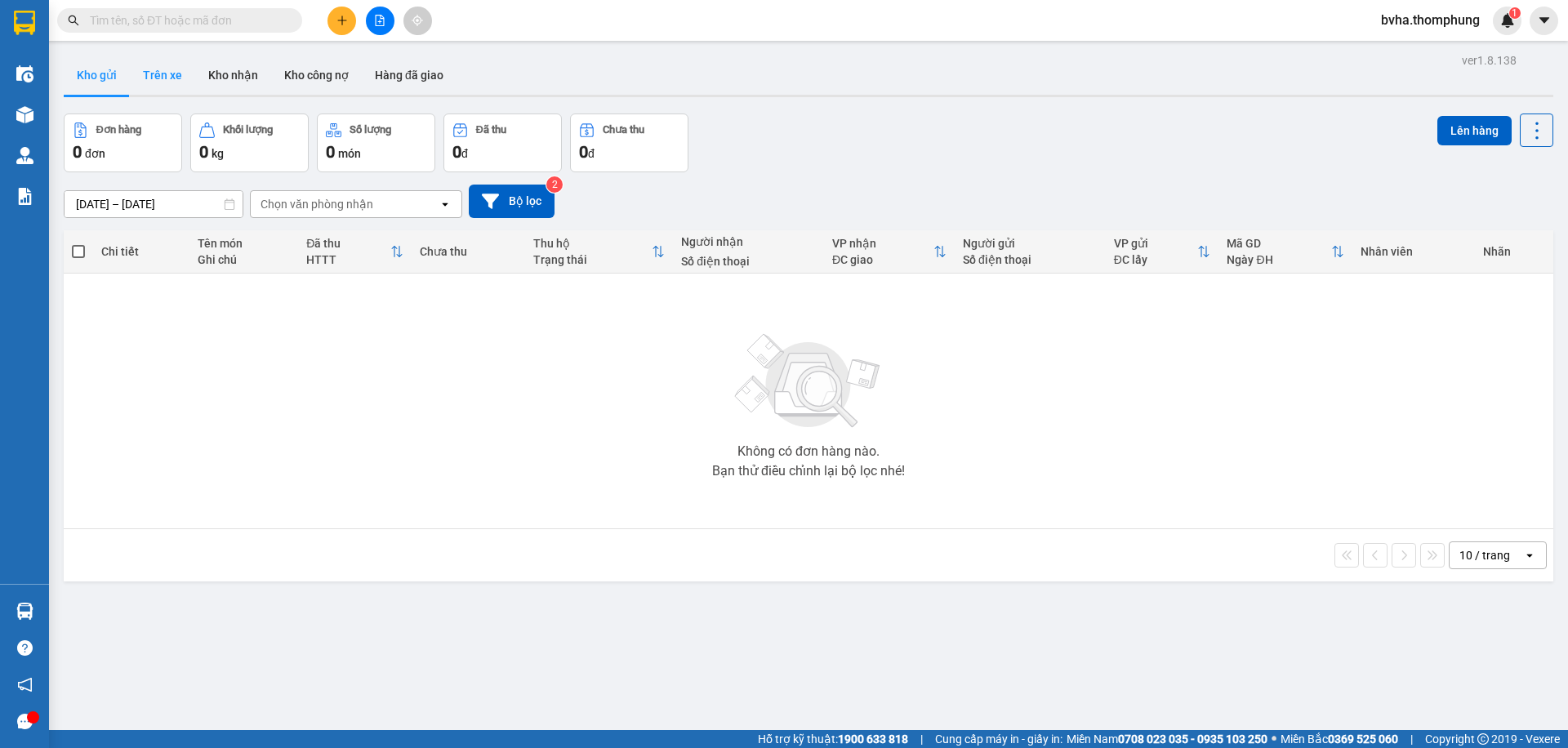
click at [167, 78] on button "Trên xe" at bounding box center [162, 75] width 65 height 39
